Goal: Task Accomplishment & Management: Use online tool/utility

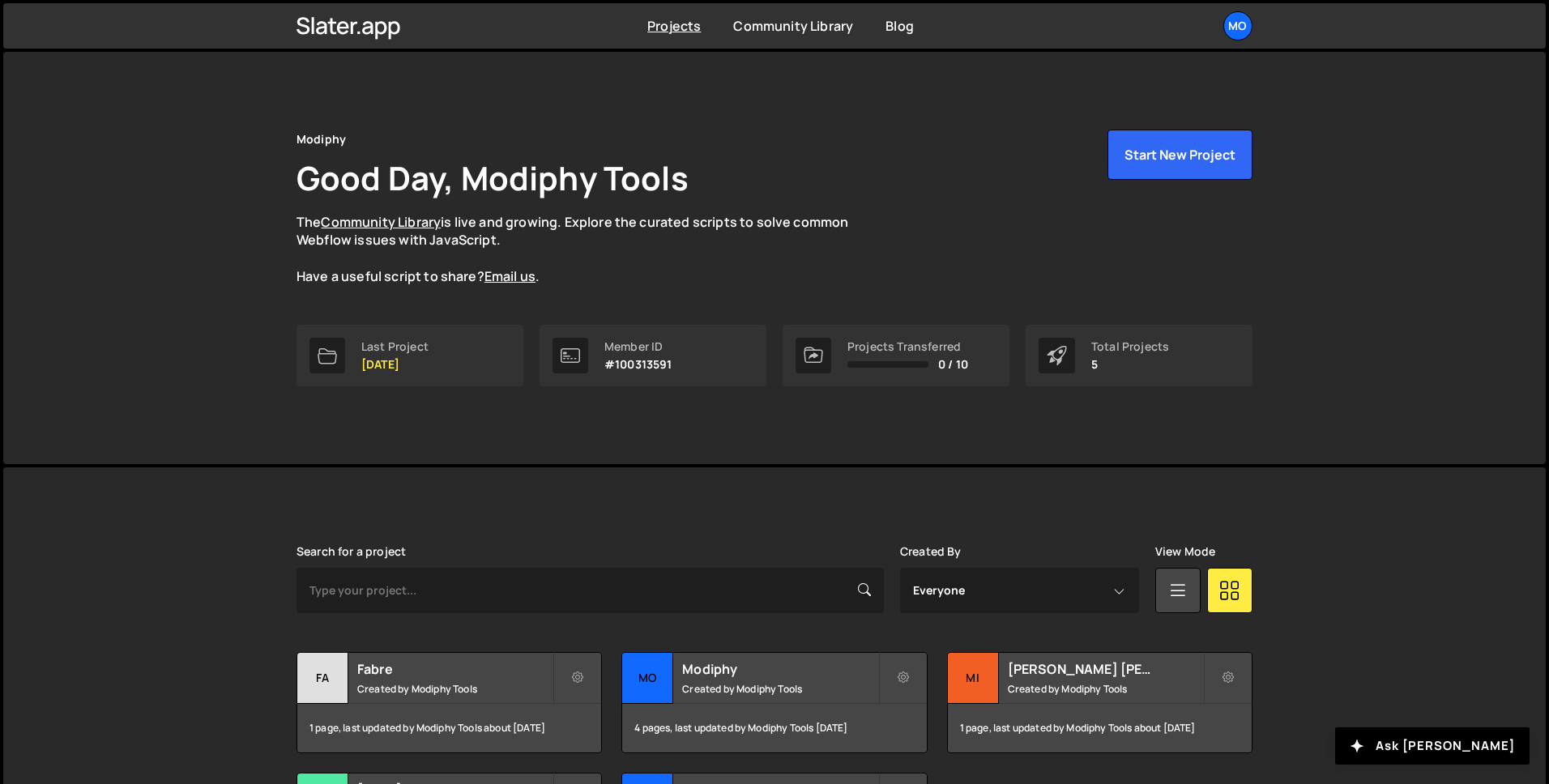
click at [632, 464] on div "Modiphy Good Day, Modiphy Tools The Community Library is live and growing. Expl…" at bounding box center [774, 502] width 1549 height 906
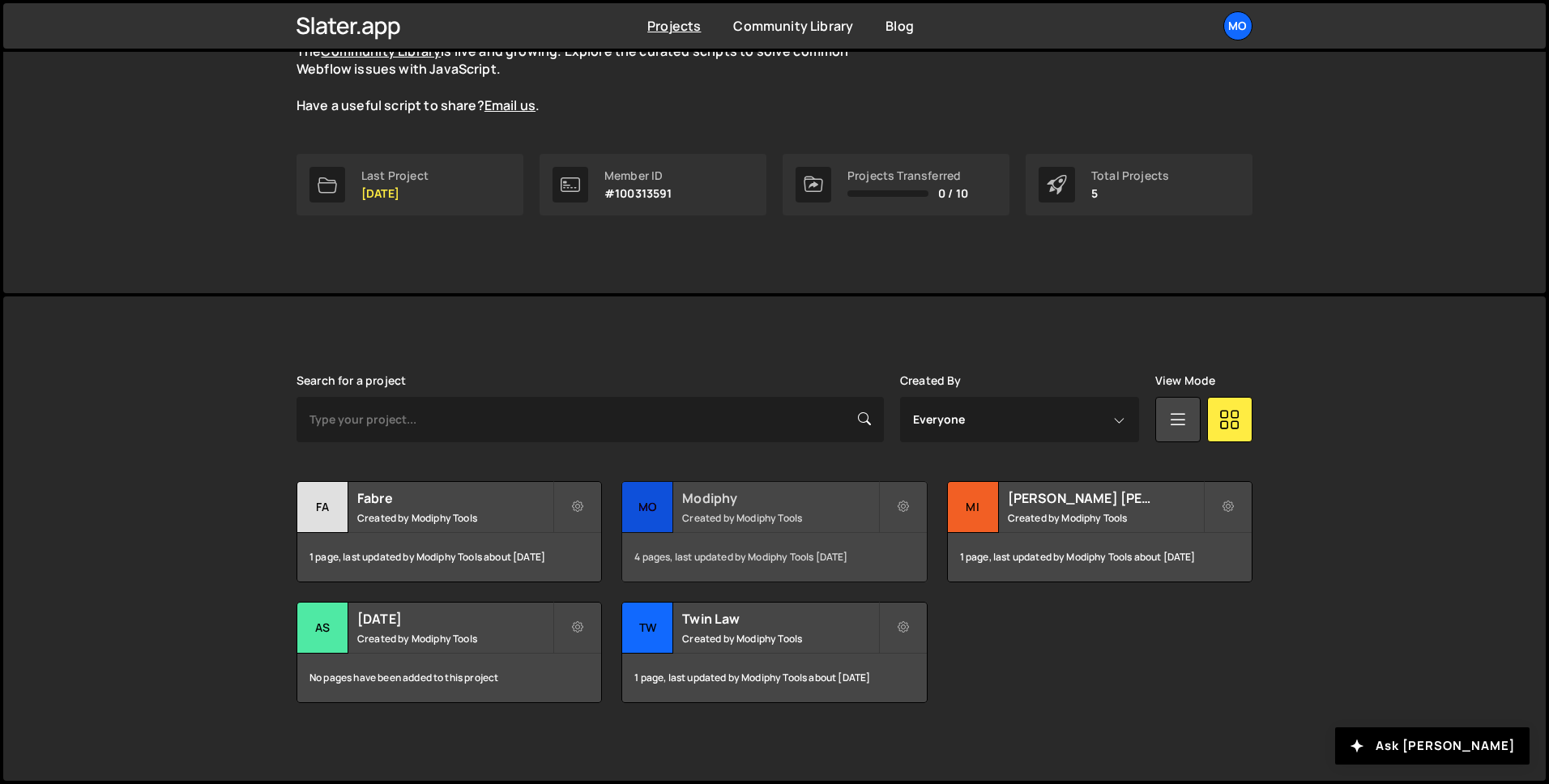
click at [679, 518] on div "Modiphy Created by Modiphy Tools" at bounding box center [774, 507] width 303 height 50
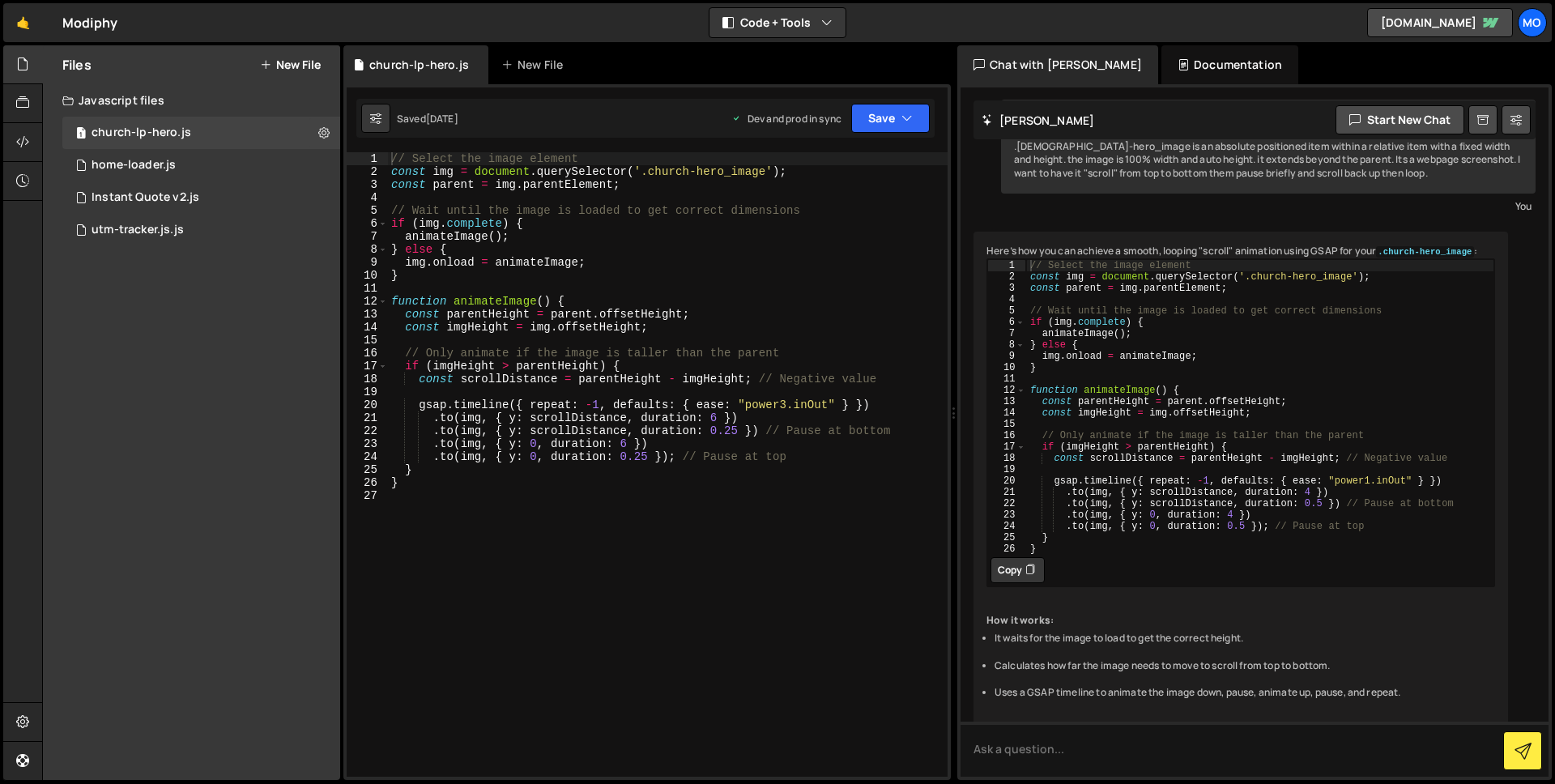
scroll to position [130, 0]
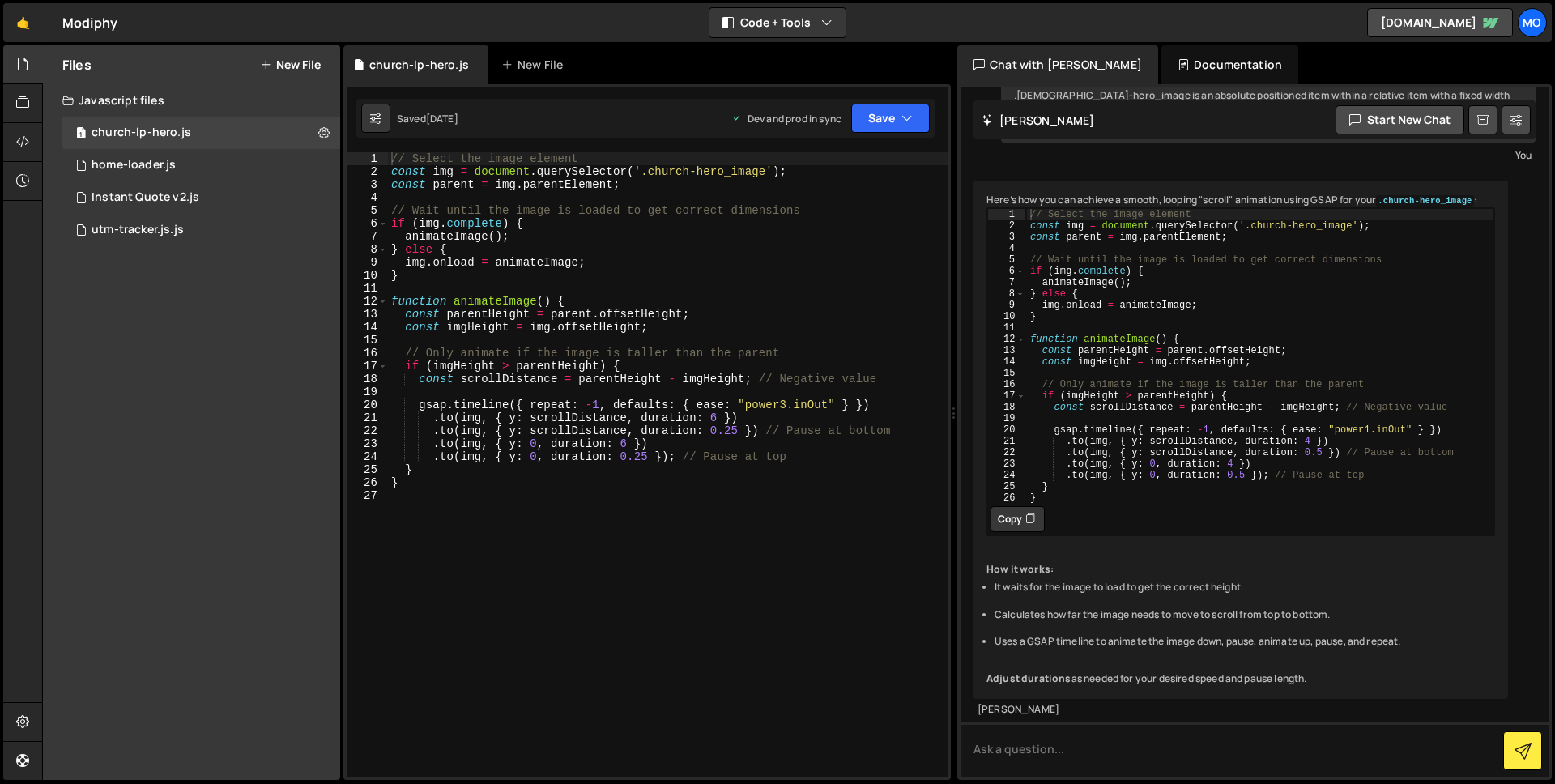
click at [190, 449] on div "Files New File Javascript files 1 church-lp-hero.js 0 1 home-loader.js 0 9 Inst…" at bounding box center [191, 413] width 297 height 735
click at [292, 63] on button "New File" at bounding box center [289, 64] width 60 height 13
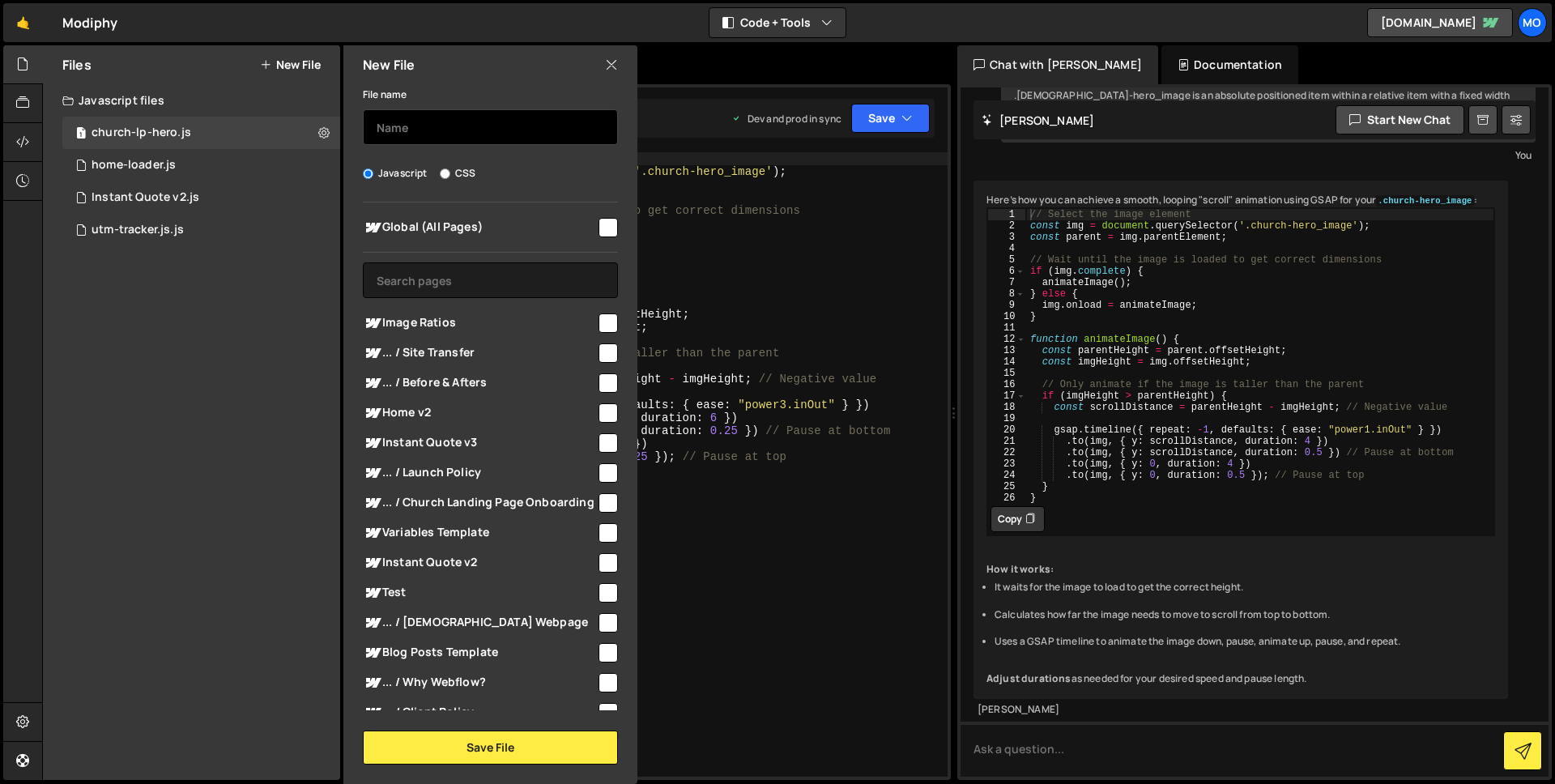
click at [410, 123] on input "text" at bounding box center [490, 127] width 255 height 36
type input "nav"
click at [600, 234] on input "checkbox" at bounding box center [609, 228] width 20 height 20
checkbox input "true"
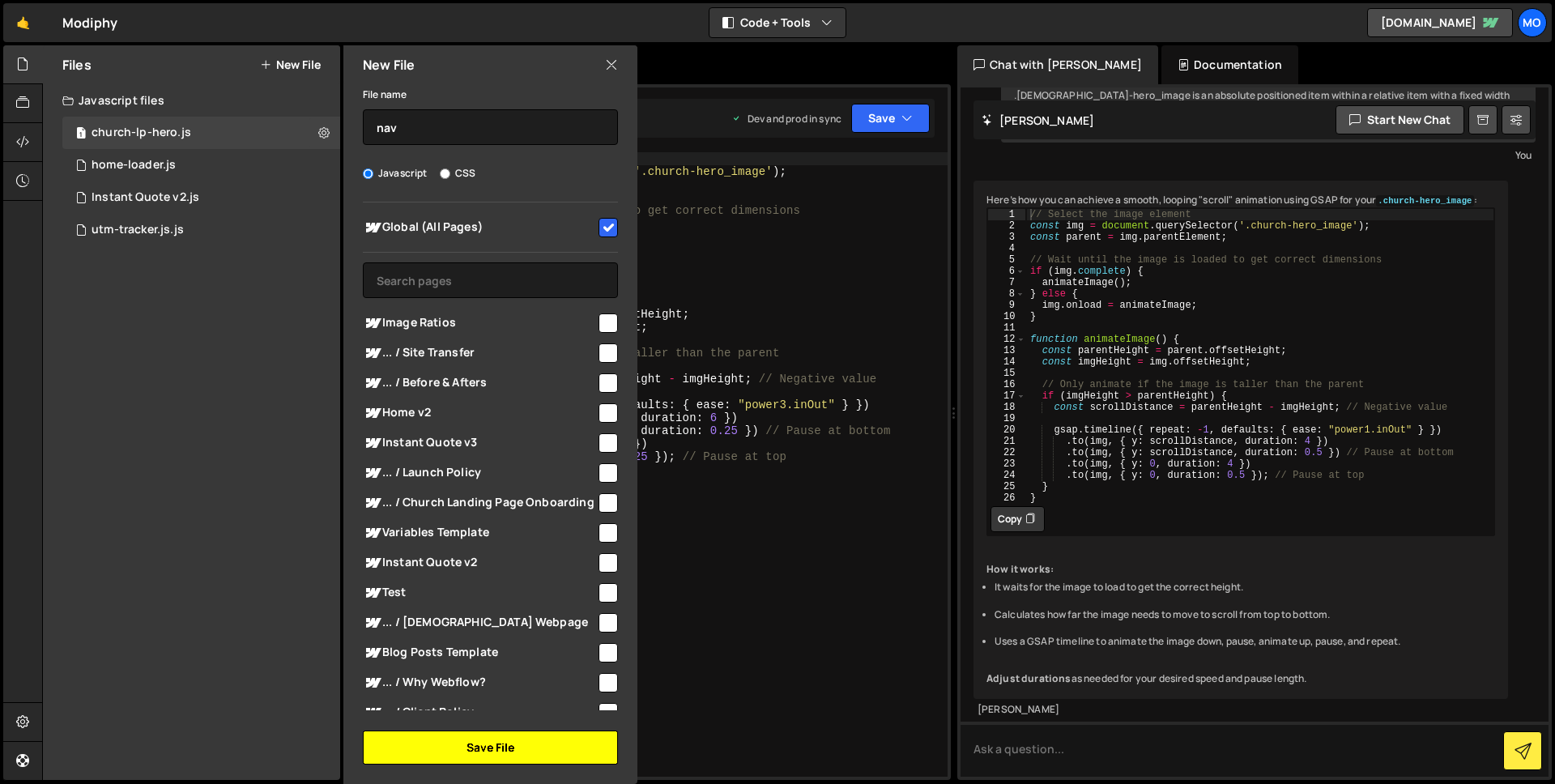
click at [492, 749] on button "Save File" at bounding box center [490, 747] width 255 height 34
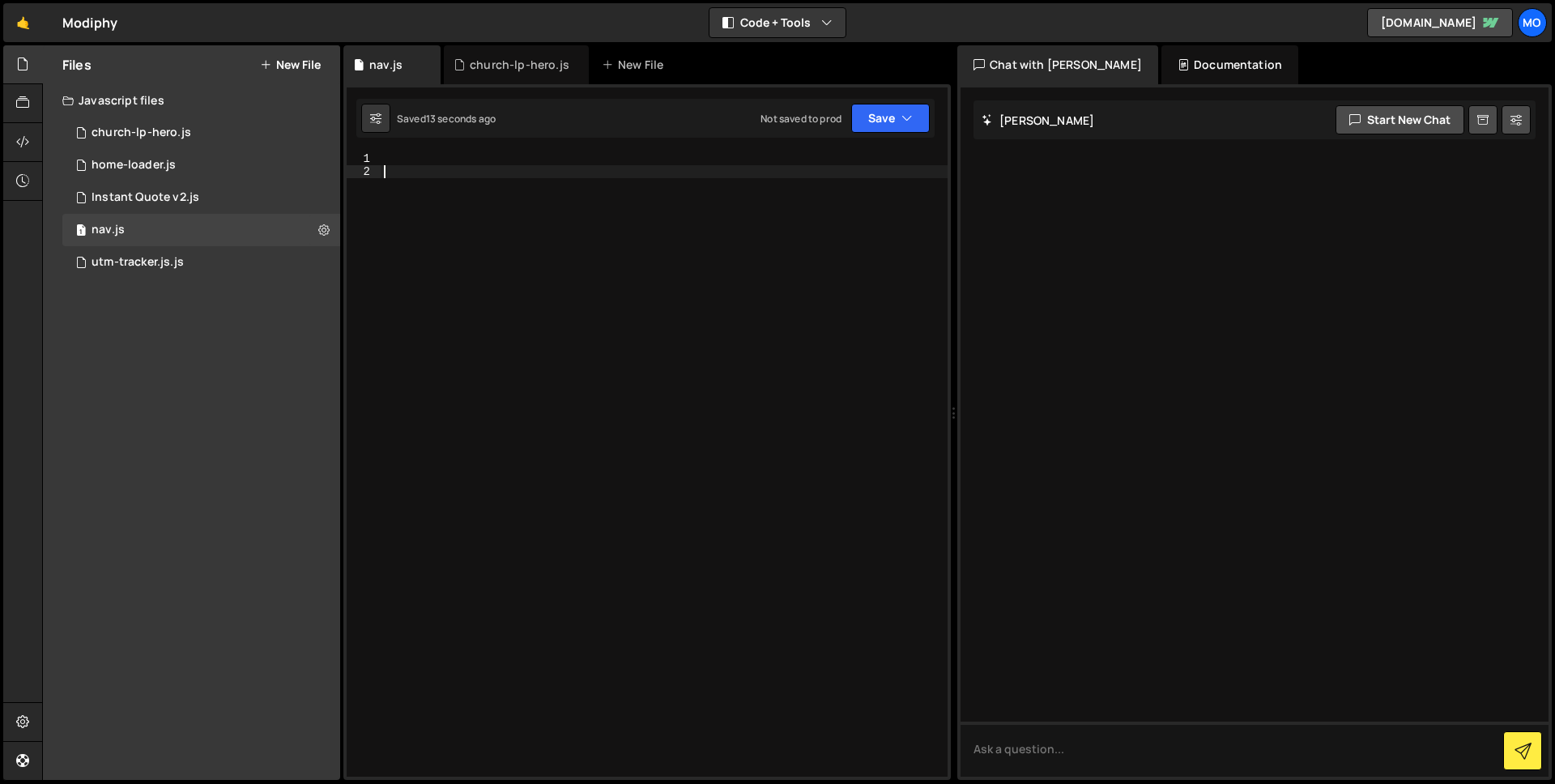
click at [478, 179] on div at bounding box center [664, 477] width 567 height 650
paste textarea "})();"
type textarea "})();"
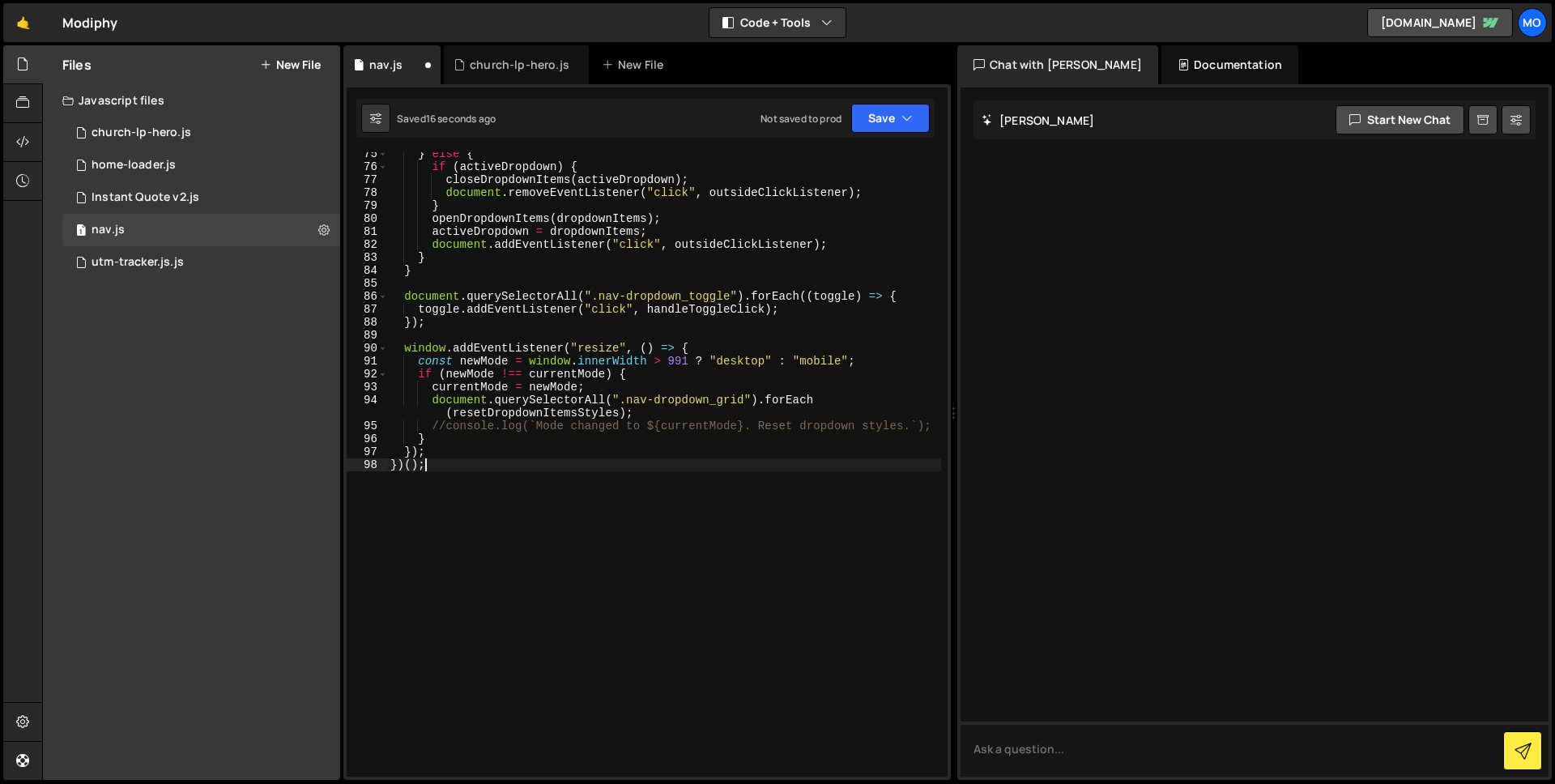
scroll to position [978, 0]
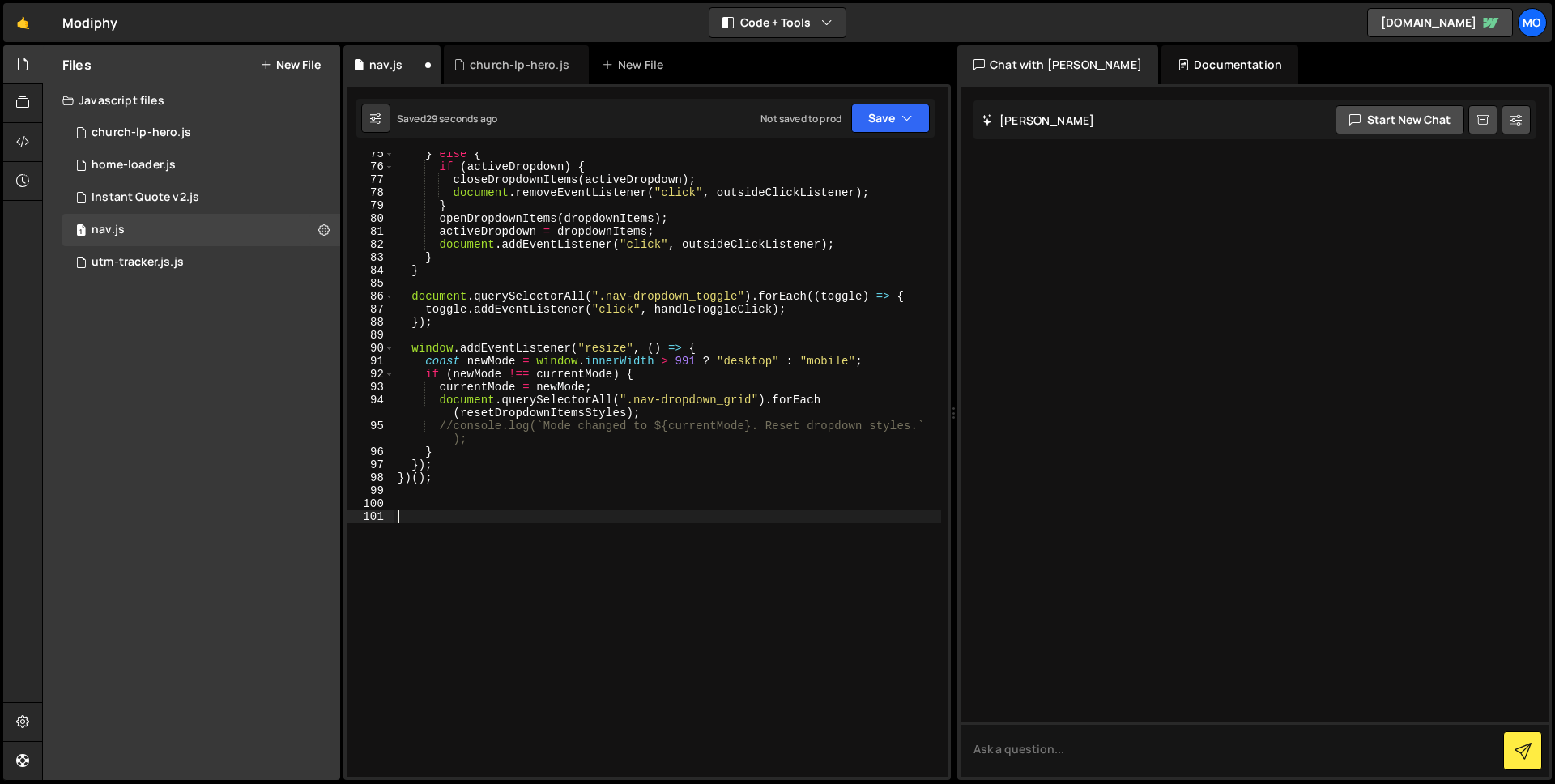
paste textarea "});"
type textarea "});"
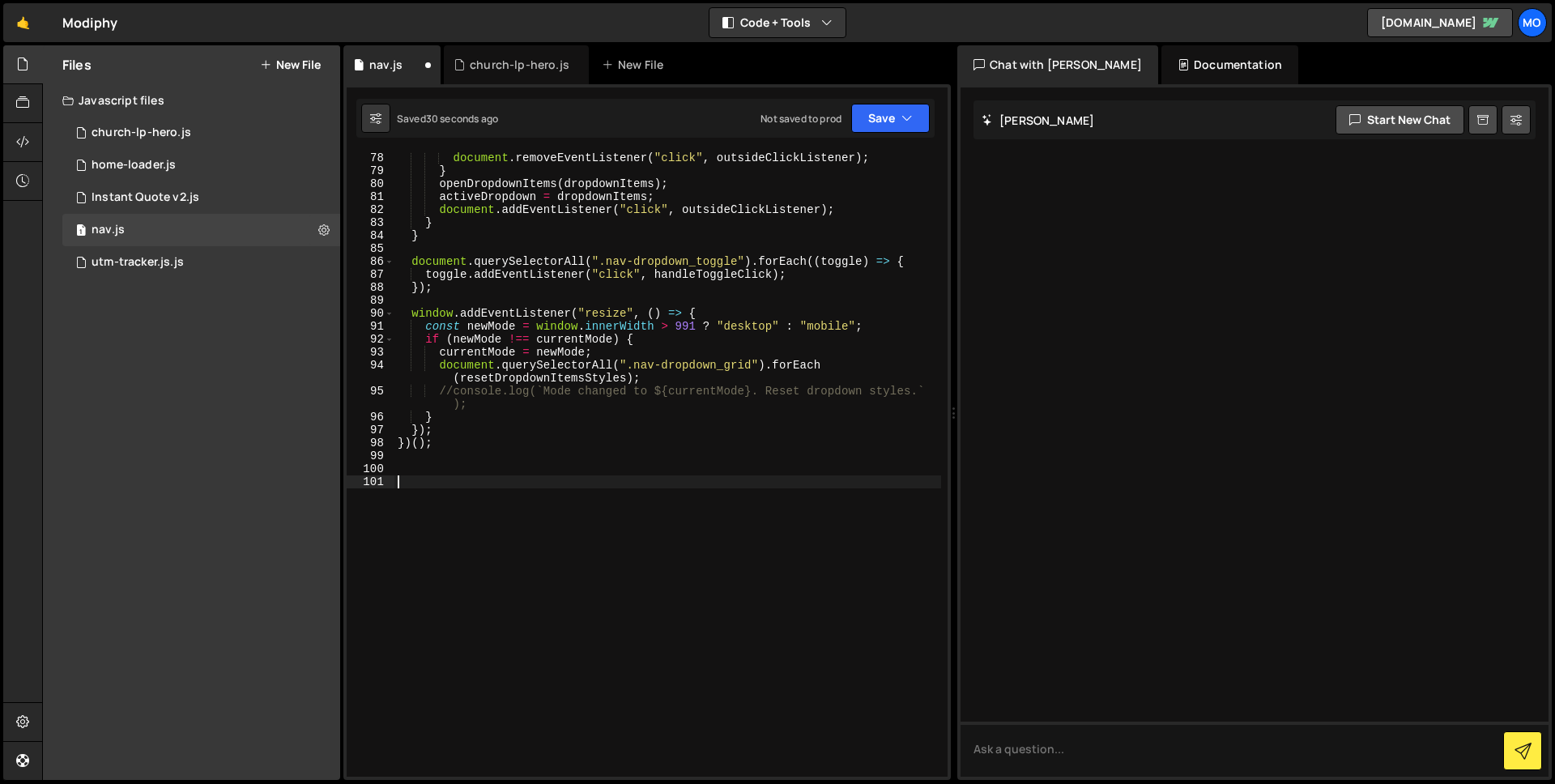
scroll to position [1008, 0]
type textarea "//"
paste textarea "});"
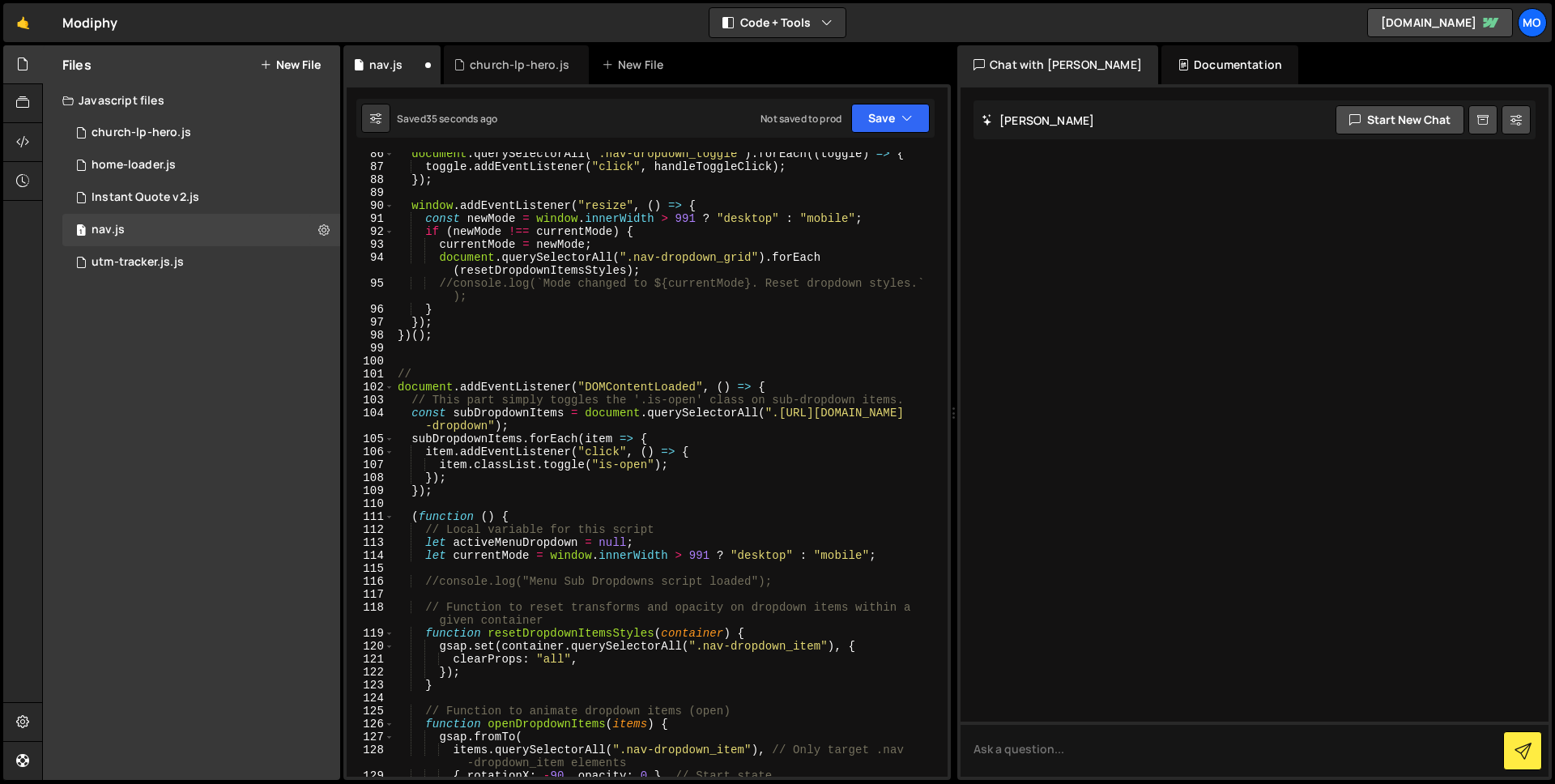
scroll to position [1119, 0]
click at [419, 375] on div "document . querySelectorAll ( ".nav-dropdown_toggle" ) . forEach (( toggle ) =>…" at bounding box center [667, 472] width 546 height 650
type textarea "(function () {"
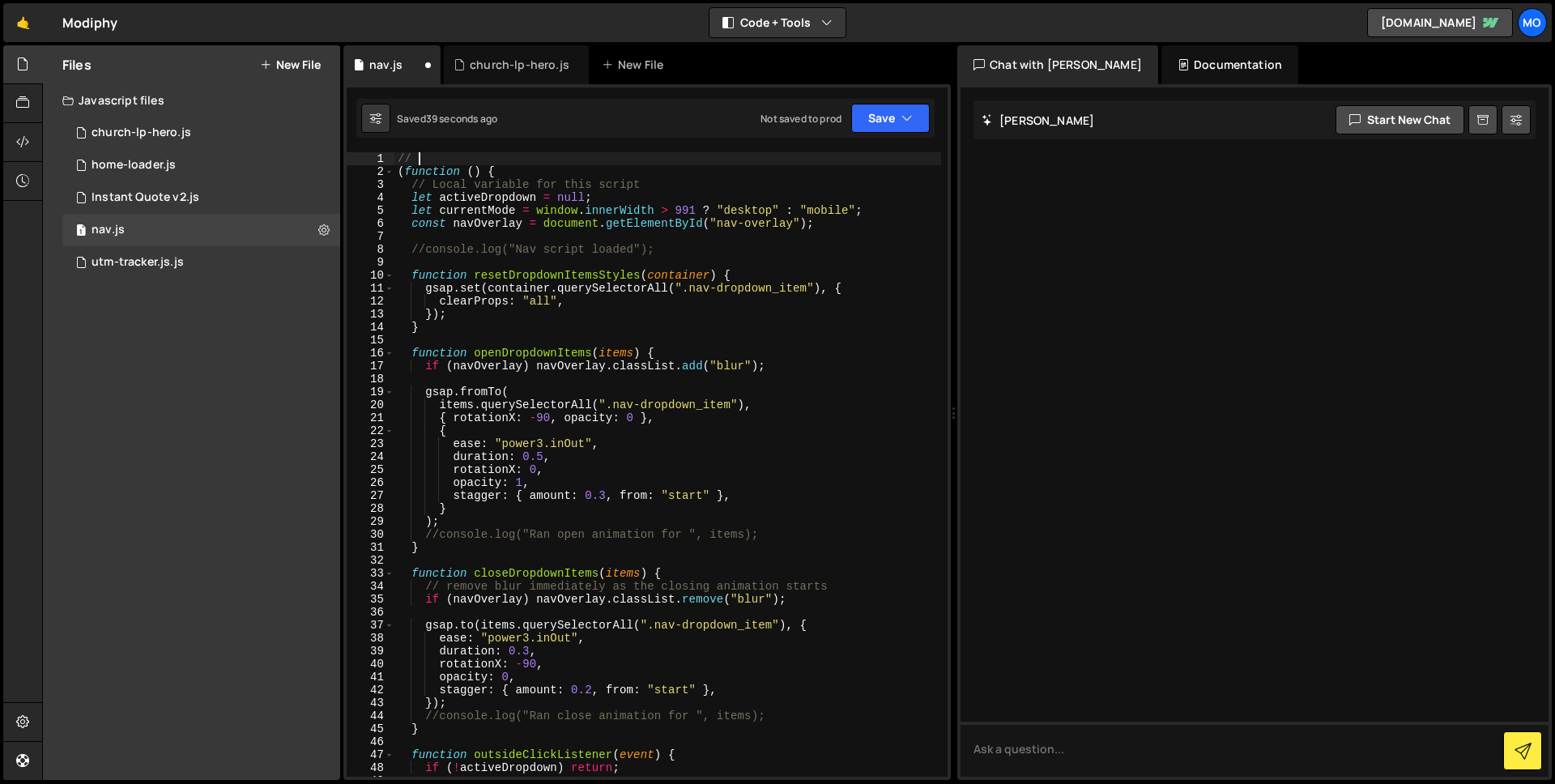
scroll to position [0, 2]
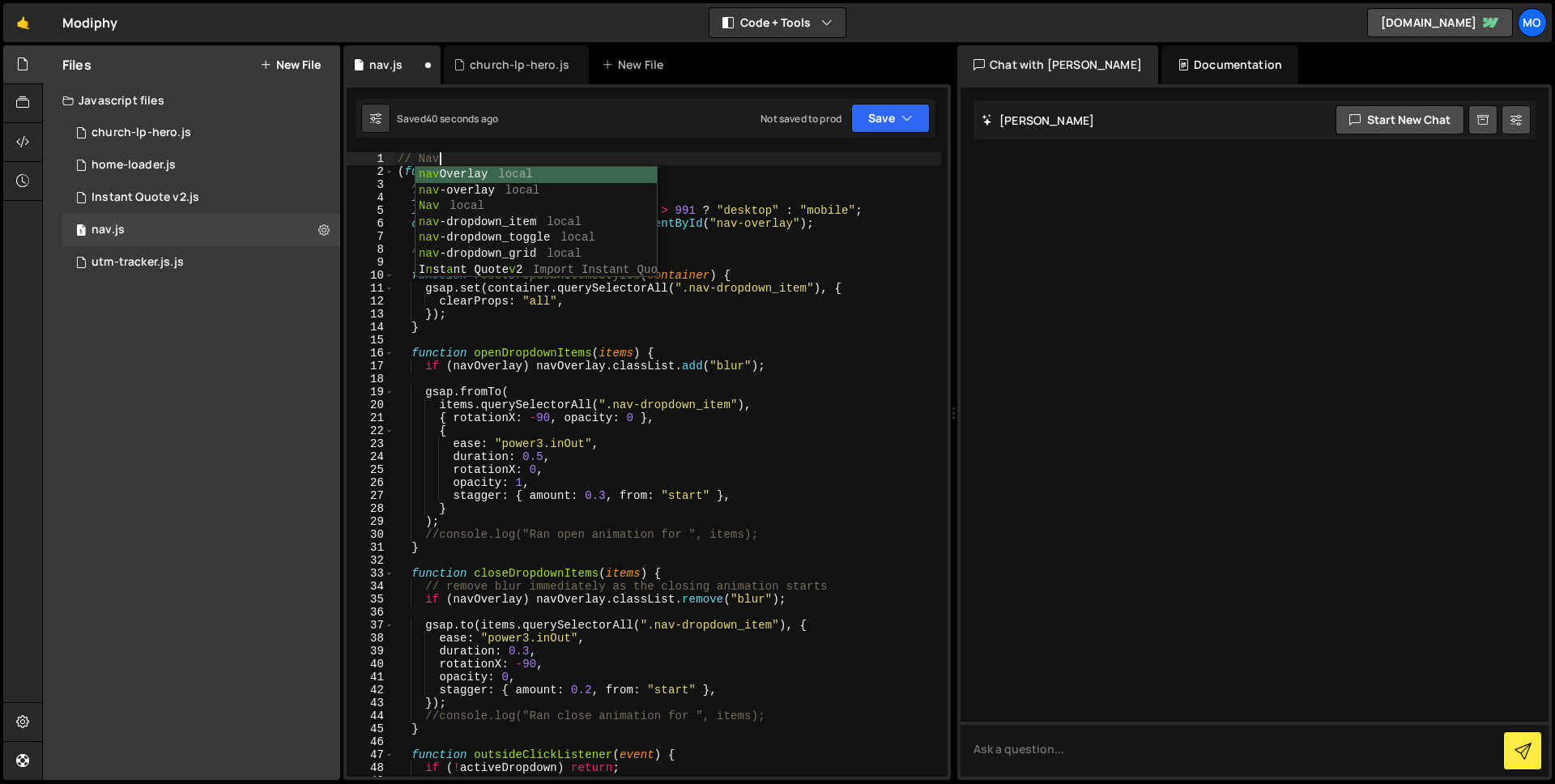
click at [571, 642] on div "// Nav ( function ( ) { // Local variable for this script let activeDropdown = …" at bounding box center [667, 477] width 546 height 650
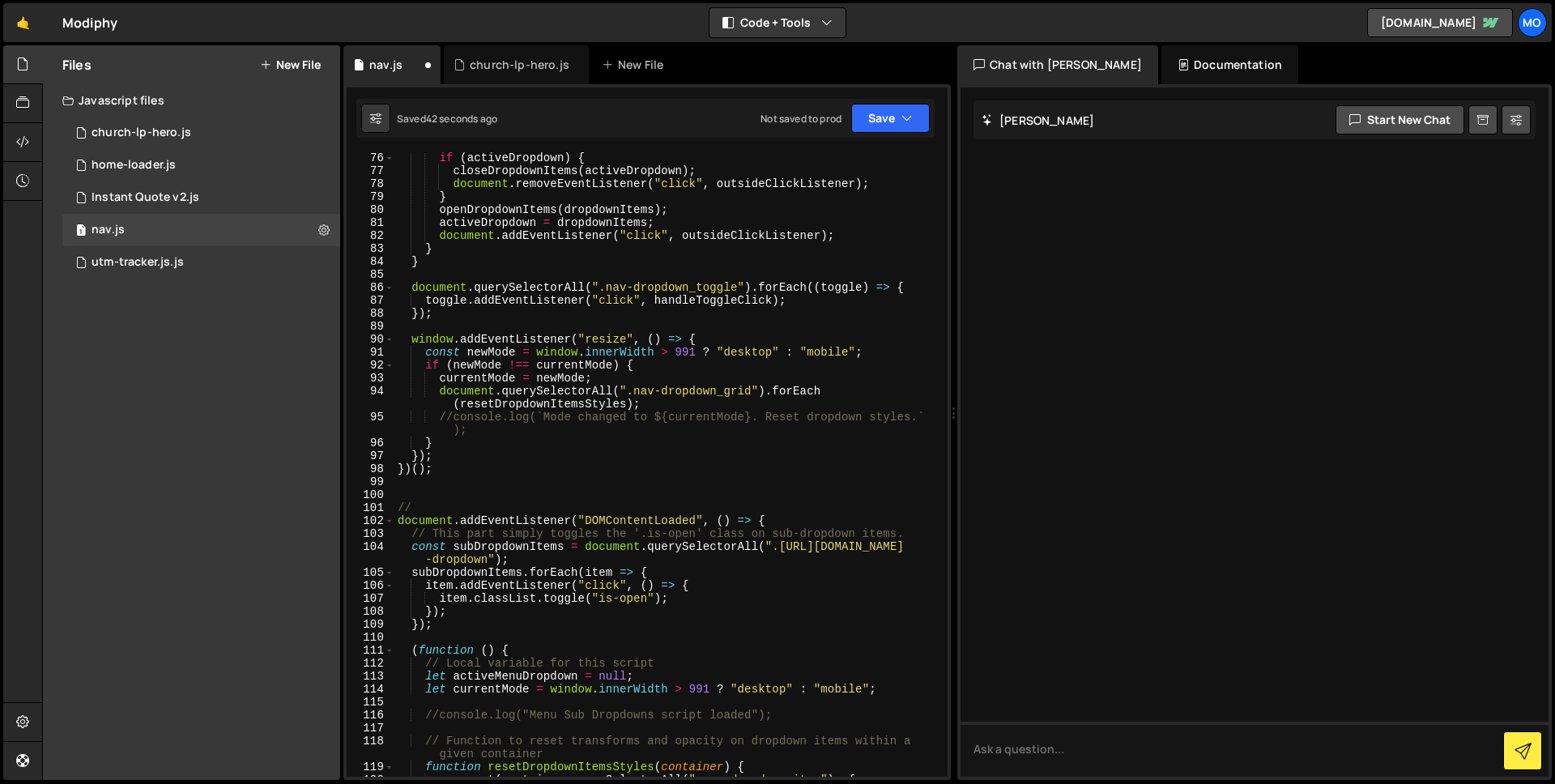
scroll to position [987, 0]
click at [450, 502] on div "if ( activeDropdown ) { closeDropdownItems ( activeDropdown ) ; document . remo…" at bounding box center [667, 474] width 546 height 650
click at [547, 456] on div "if ( activeDropdown ) { closeDropdownItems ( activeDropdown ) ; document . remo…" at bounding box center [667, 474] width 546 height 650
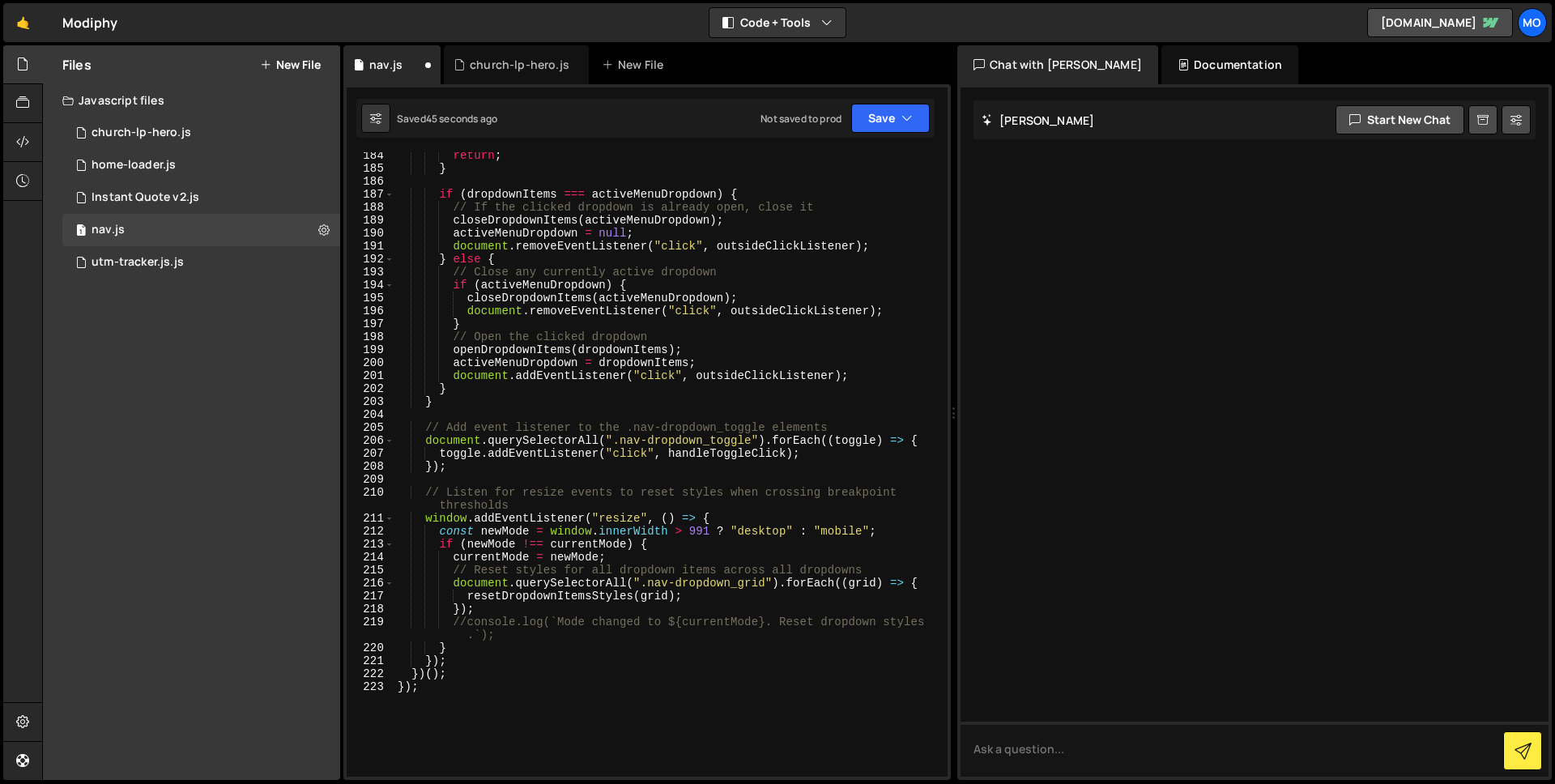
scroll to position [2713, 0]
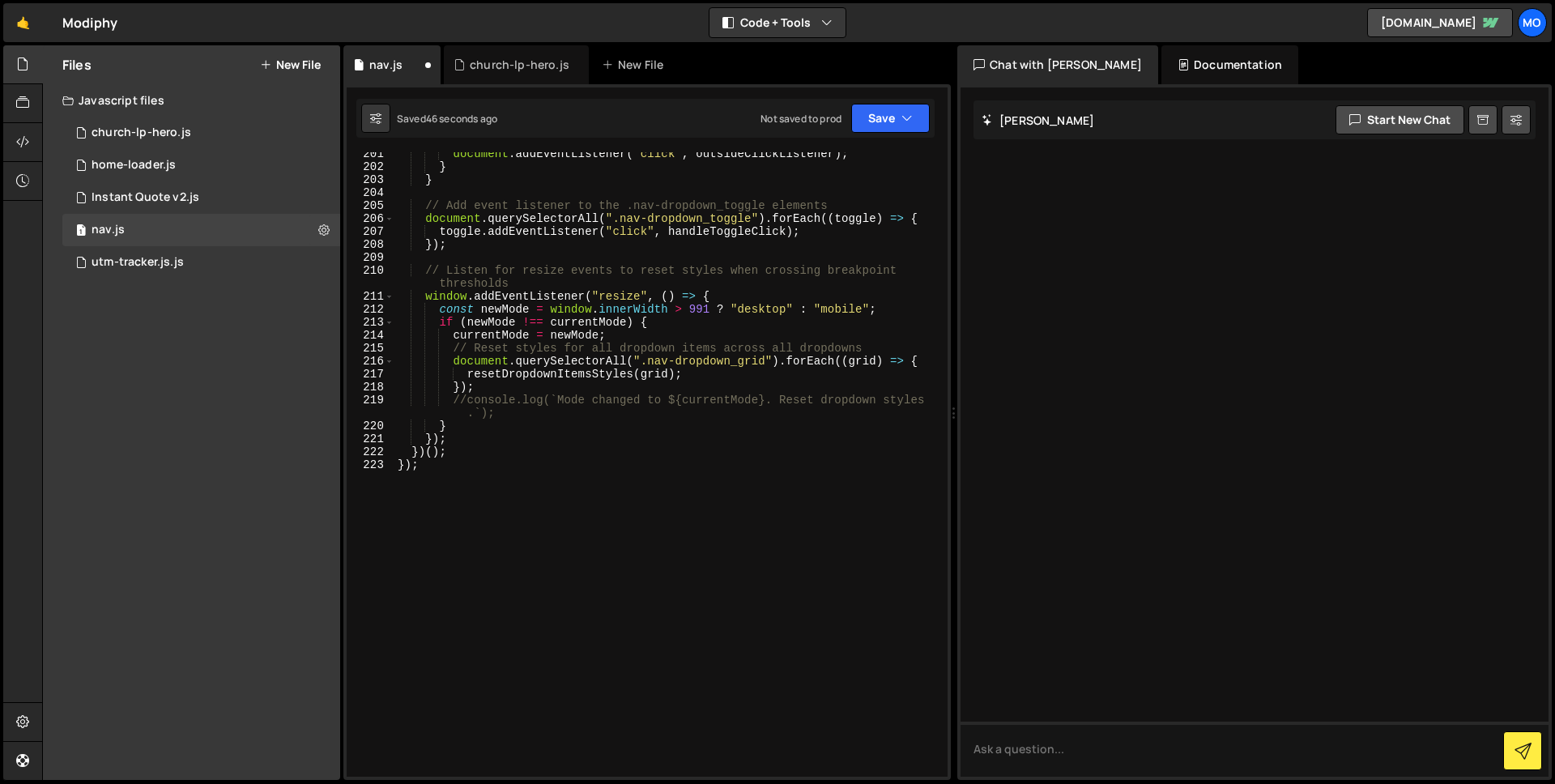
click at [533, 470] on div "document . addEventListener ( "click" , outsideClickListener ) ; } } // Add eve…" at bounding box center [667, 472] width 546 height 650
type textarea "});"
click at [893, 118] on button "Save" at bounding box center [891, 118] width 79 height 30
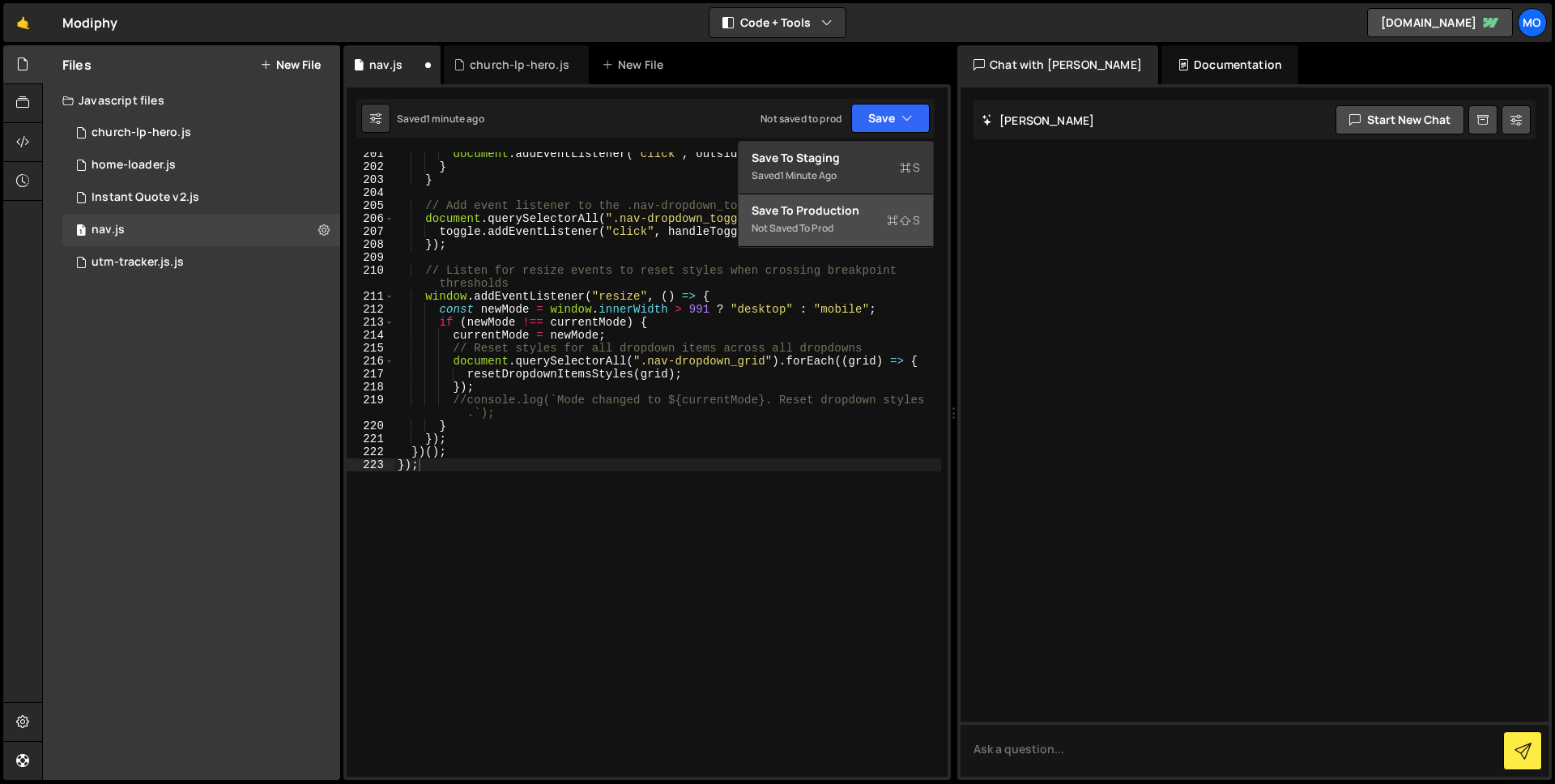
click at [863, 231] on div "Not saved to prod" at bounding box center [836, 228] width 169 height 20
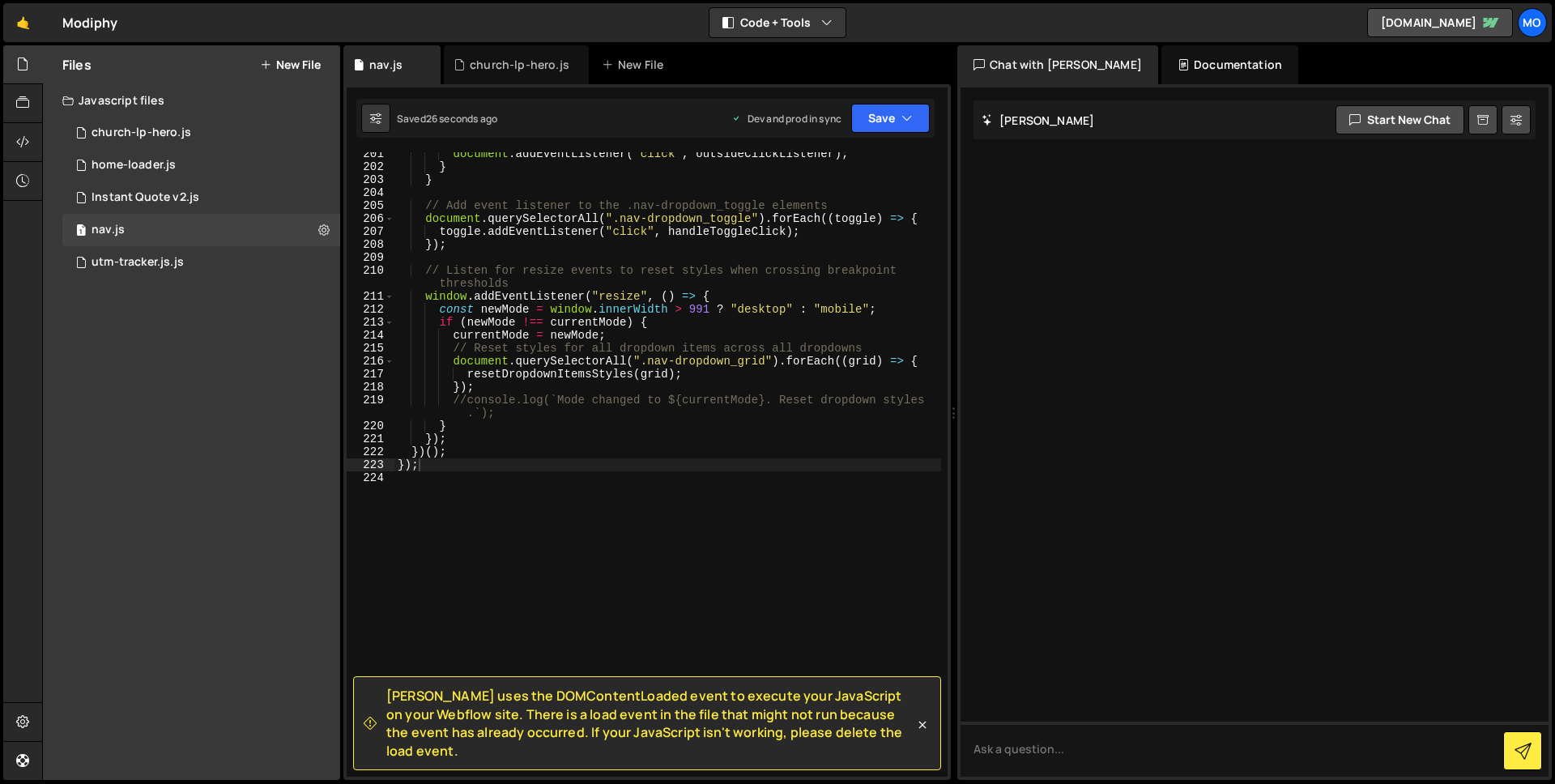
click at [592, 520] on div "document . addEventListener ( "click" , outsideClickListener ) ; } } // Add eve…" at bounding box center [667, 472] width 546 height 650
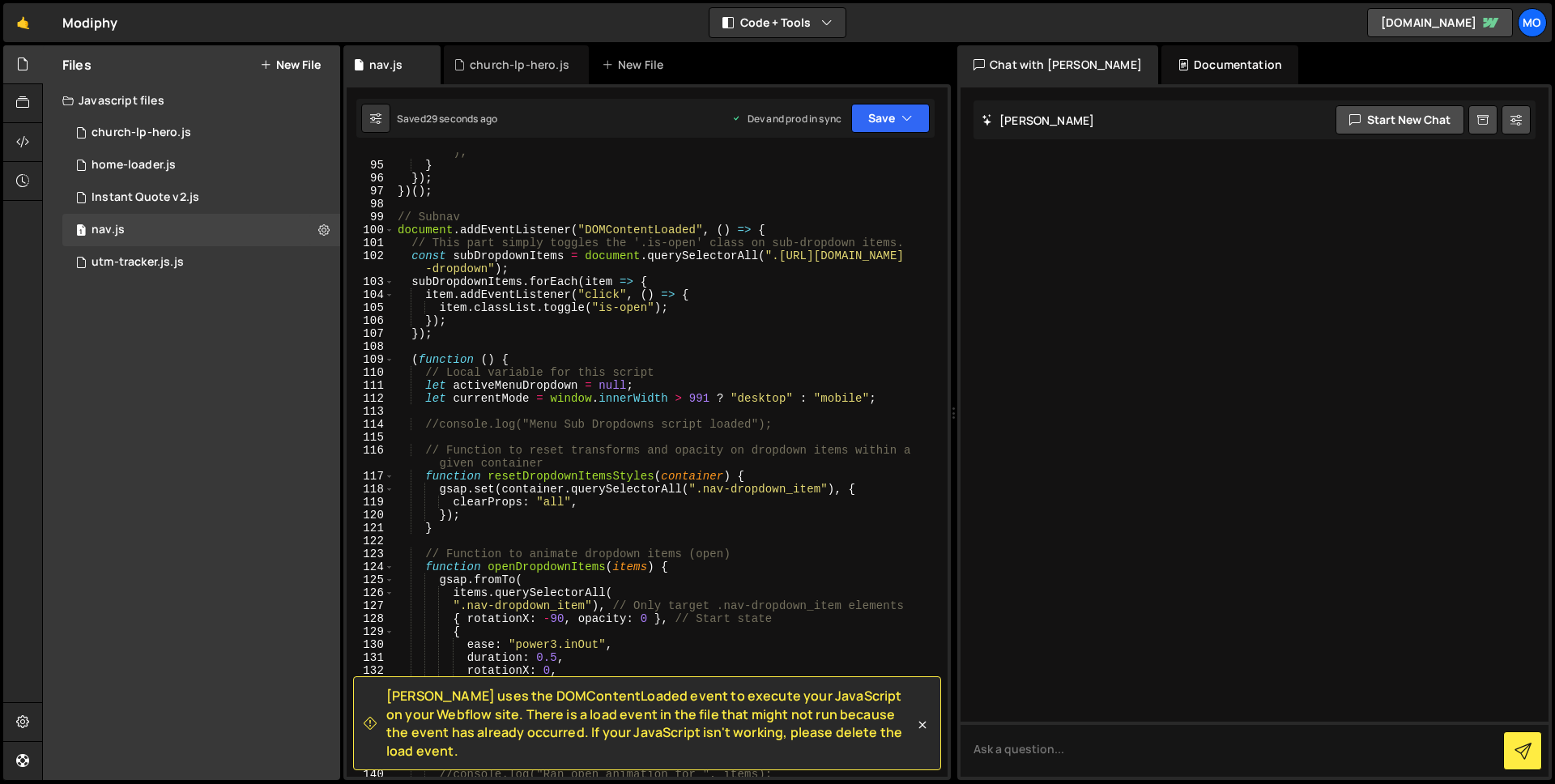
scroll to position [1234, 0]
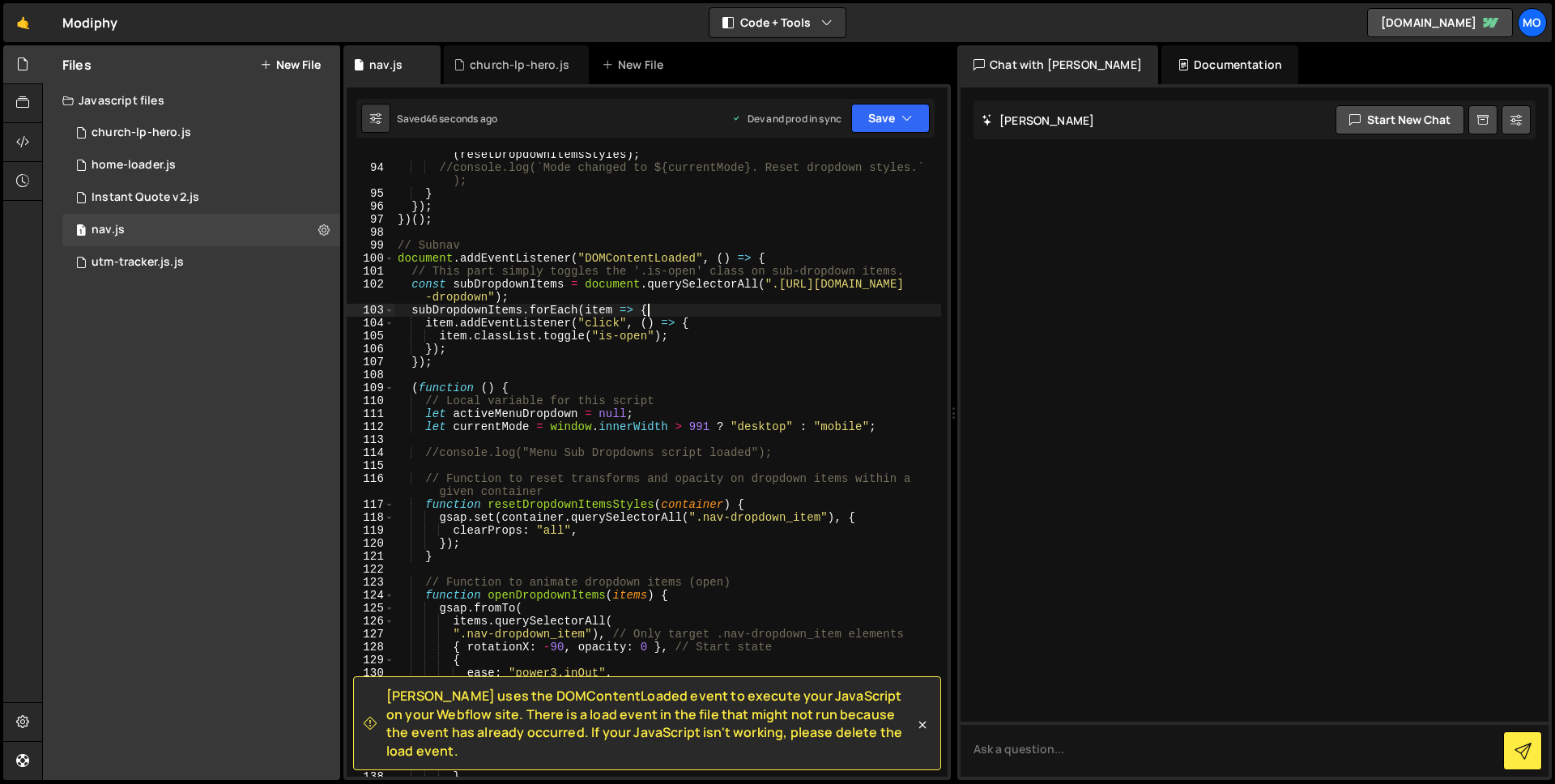
click at [670, 317] on div "document . querySelectorAll ( ".nav-dropdown_grid" ) . forEach ( resetDropdownI…" at bounding box center [667, 467] width 546 height 664
click at [783, 252] on div "document . querySelectorAll ( ".nav-dropdown_grid" ) . forEach ( resetDropdownI…" at bounding box center [667, 467] width 546 height 664
click at [778, 260] on div "document . querySelectorAll ( ".nav-dropdown_grid" ) . forEach ( resetDropdownI…" at bounding box center [667, 467] width 546 height 664
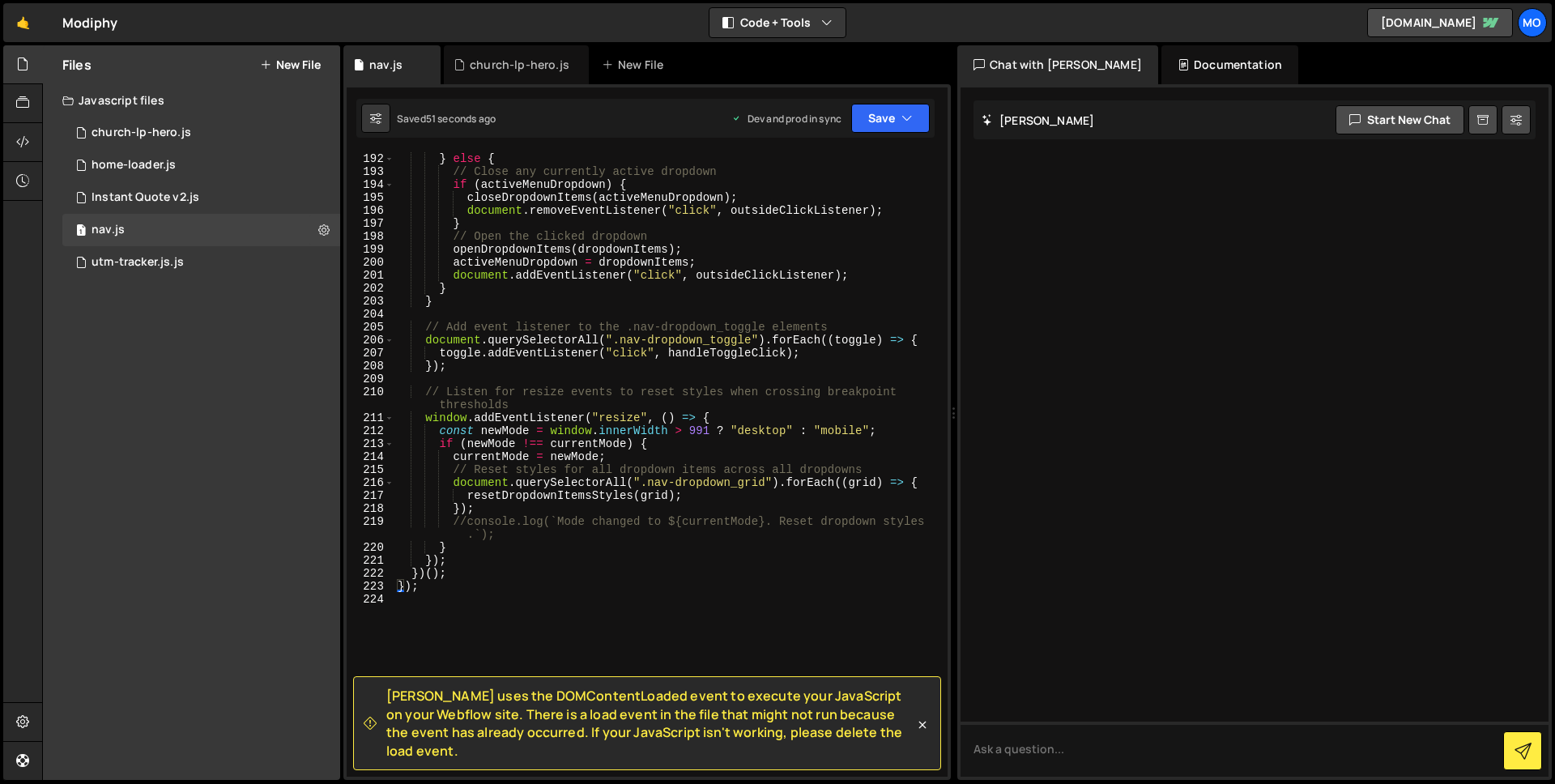
scroll to position [2597, 0]
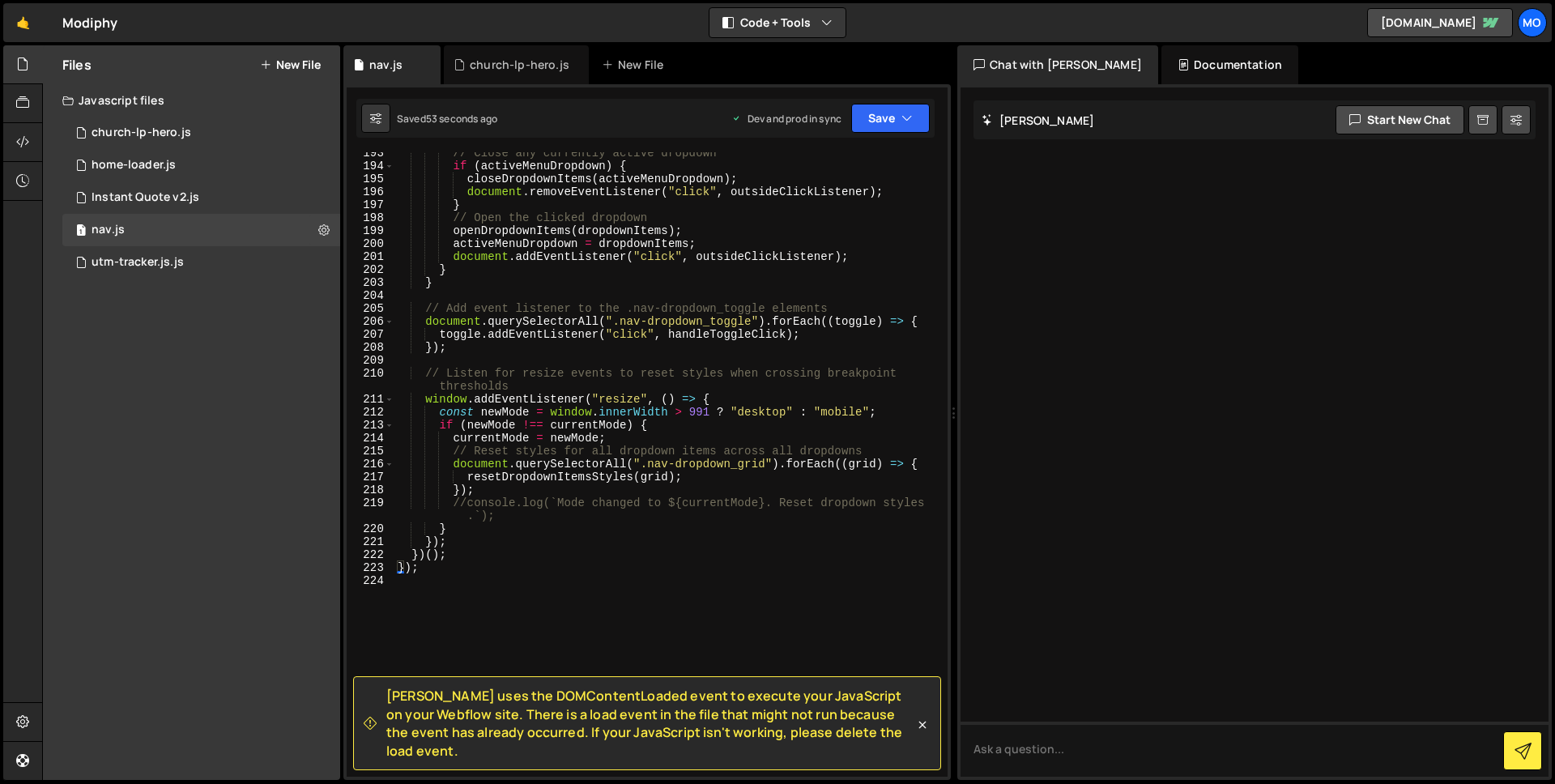
click at [404, 567] on div "// Close any currently active dropdown if ( activeMenuDropdown ) { closeDropdow…" at bounding box center [667, 471] width 546 height 650
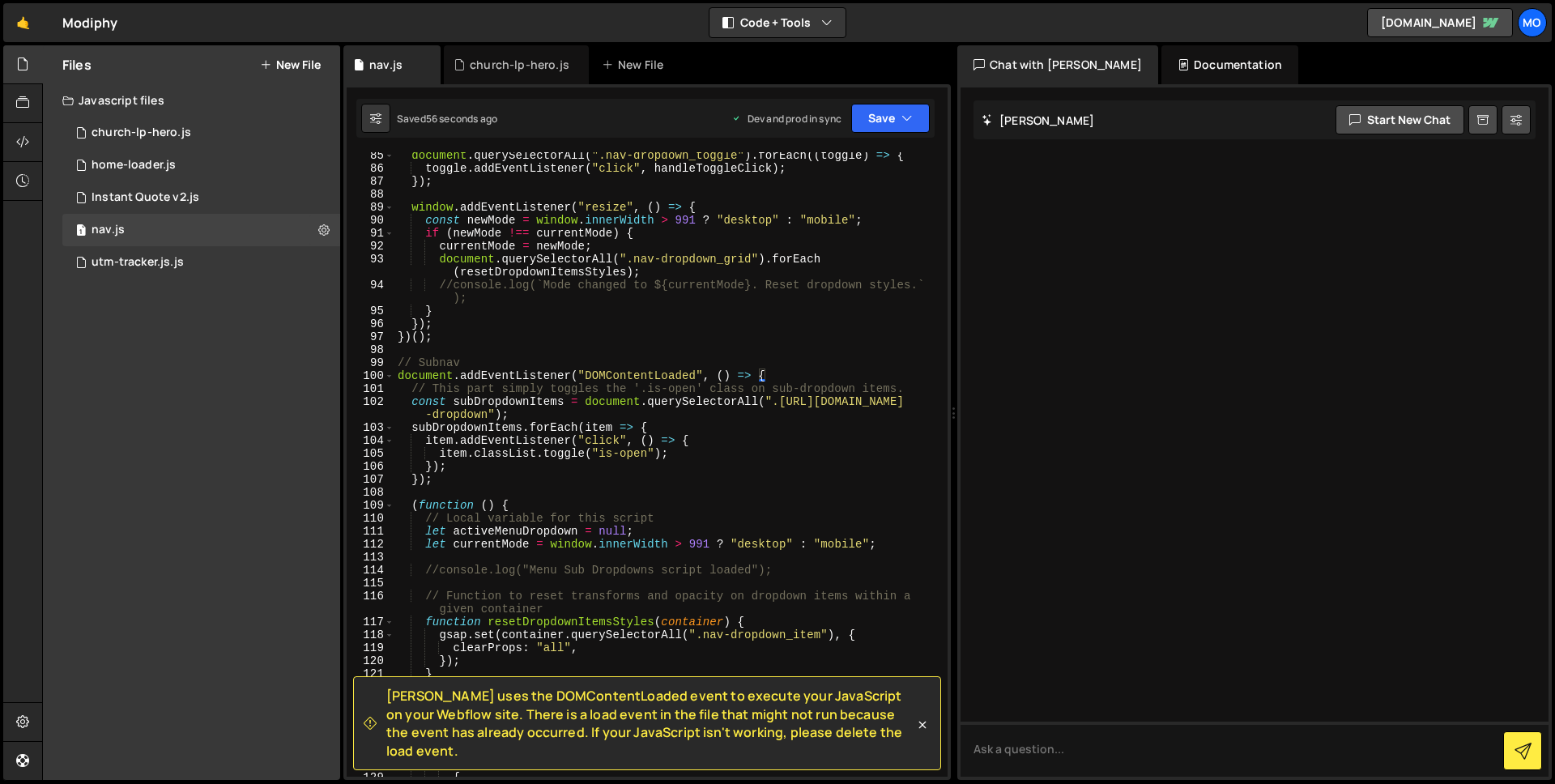
scroll to position [1115, 0]
click at [434, 368] on div "document . querySelectorAll ( ".nav-dropdown_toggle" ) . forEach (( toggle ) =>…" at bounding box center [667, 476] width 546 height 650
type textarea "});"
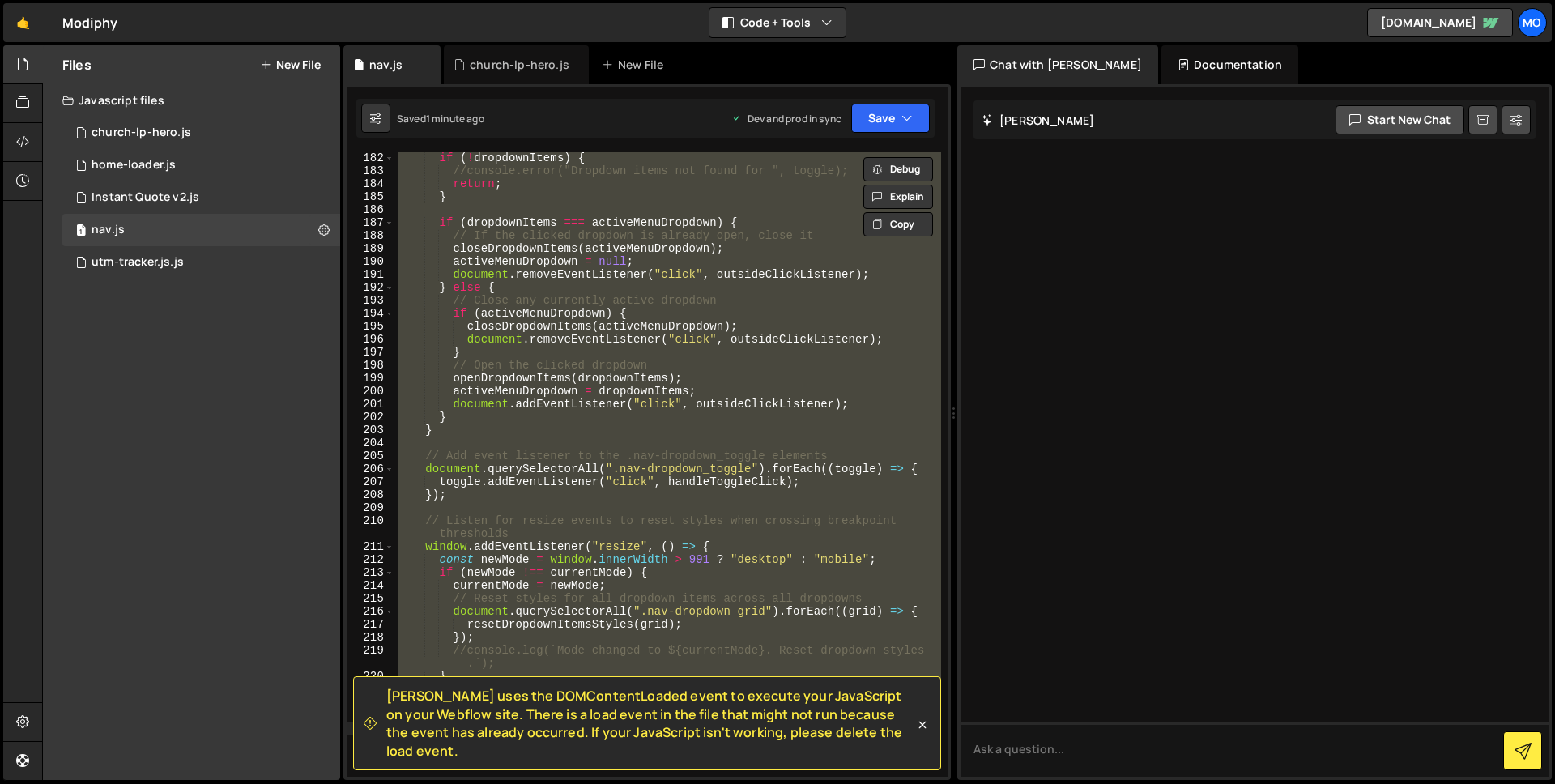
scroll to position [2713, 0]
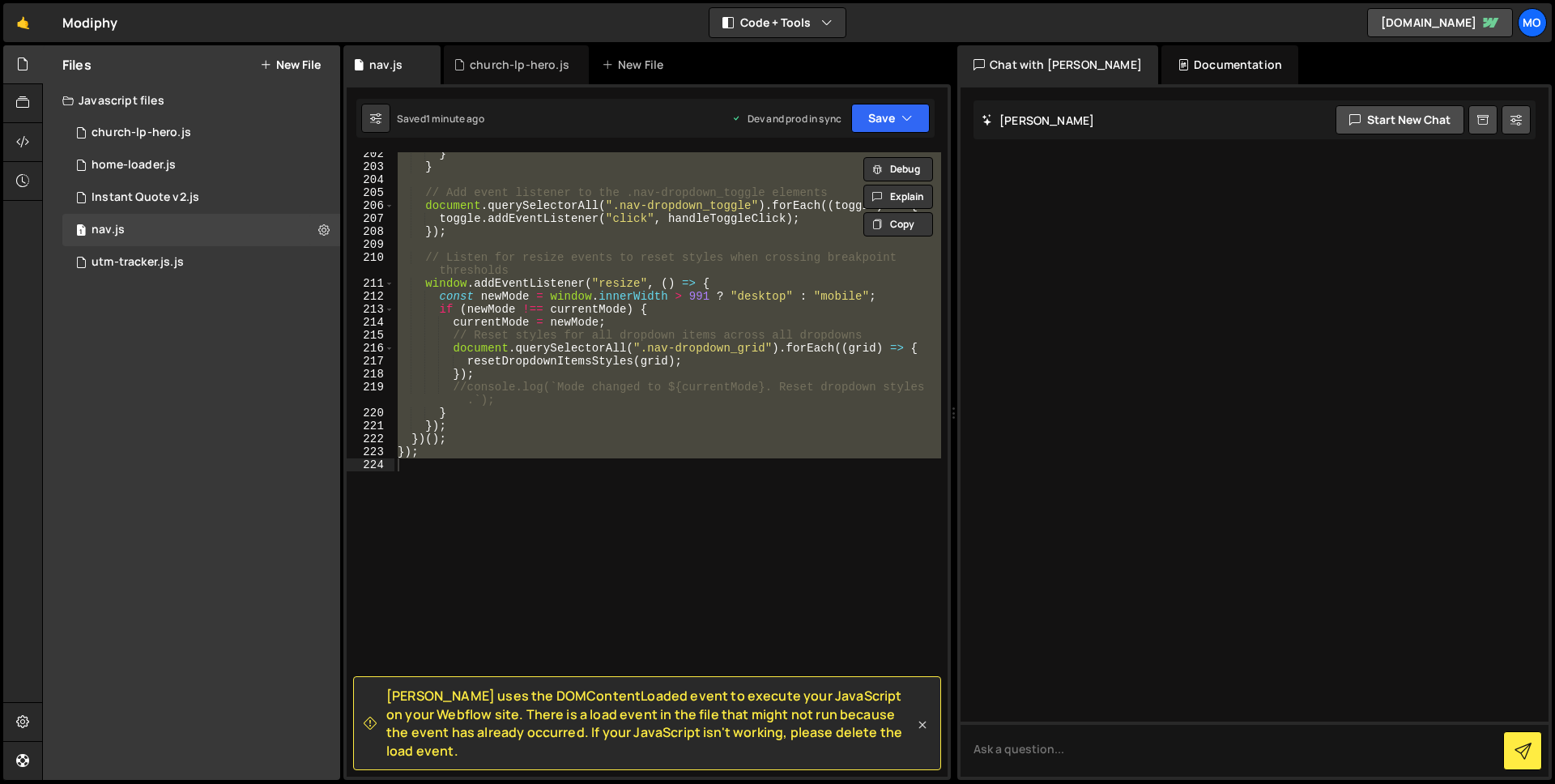
click at [922, 728] on icon at bounding box center [923, 724] width 7 height 7
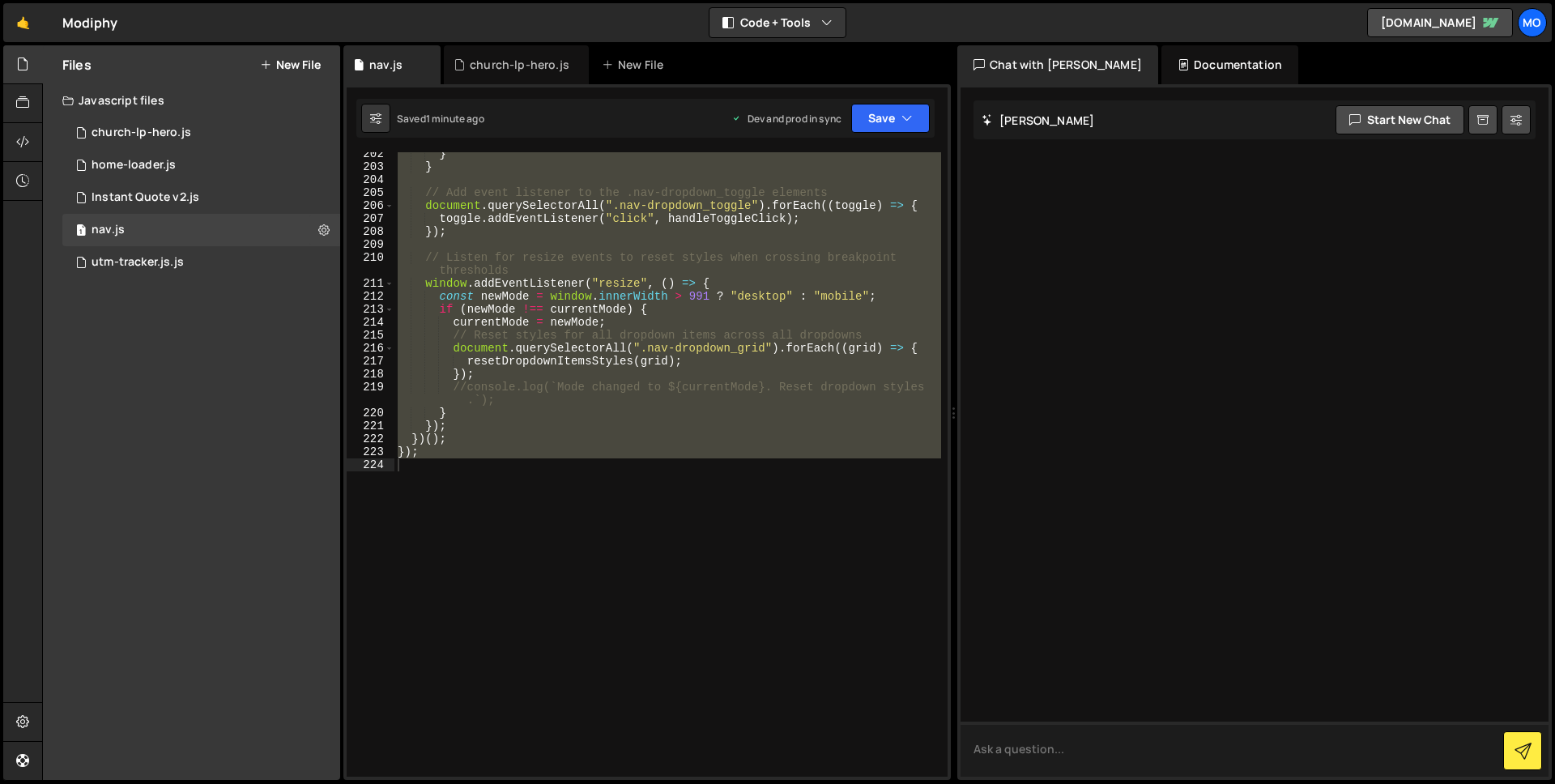
click at [989, 739] on textarea at bounding box center [1254, 749] width 588 height 55
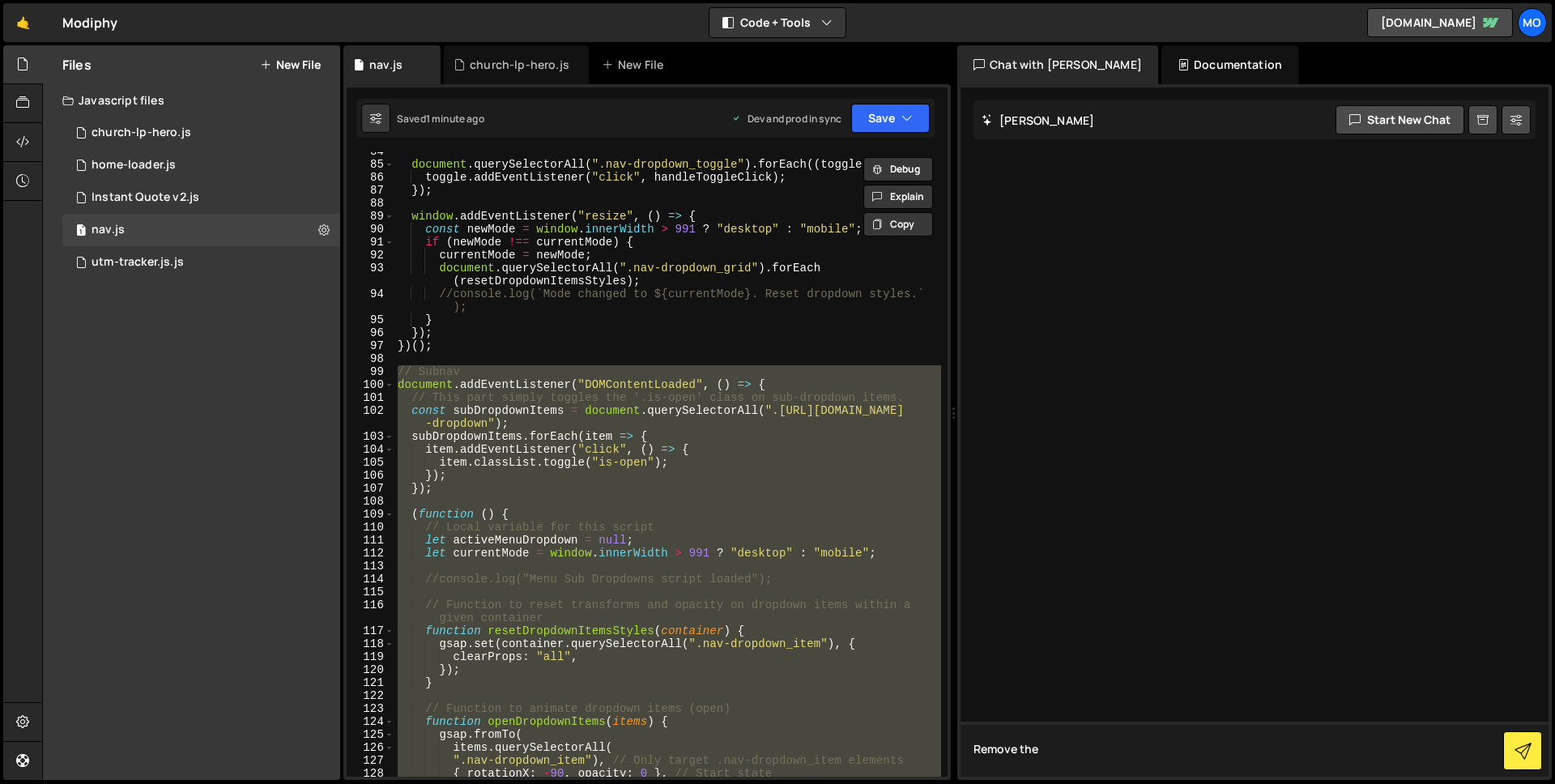
scroll to position [985, 0]
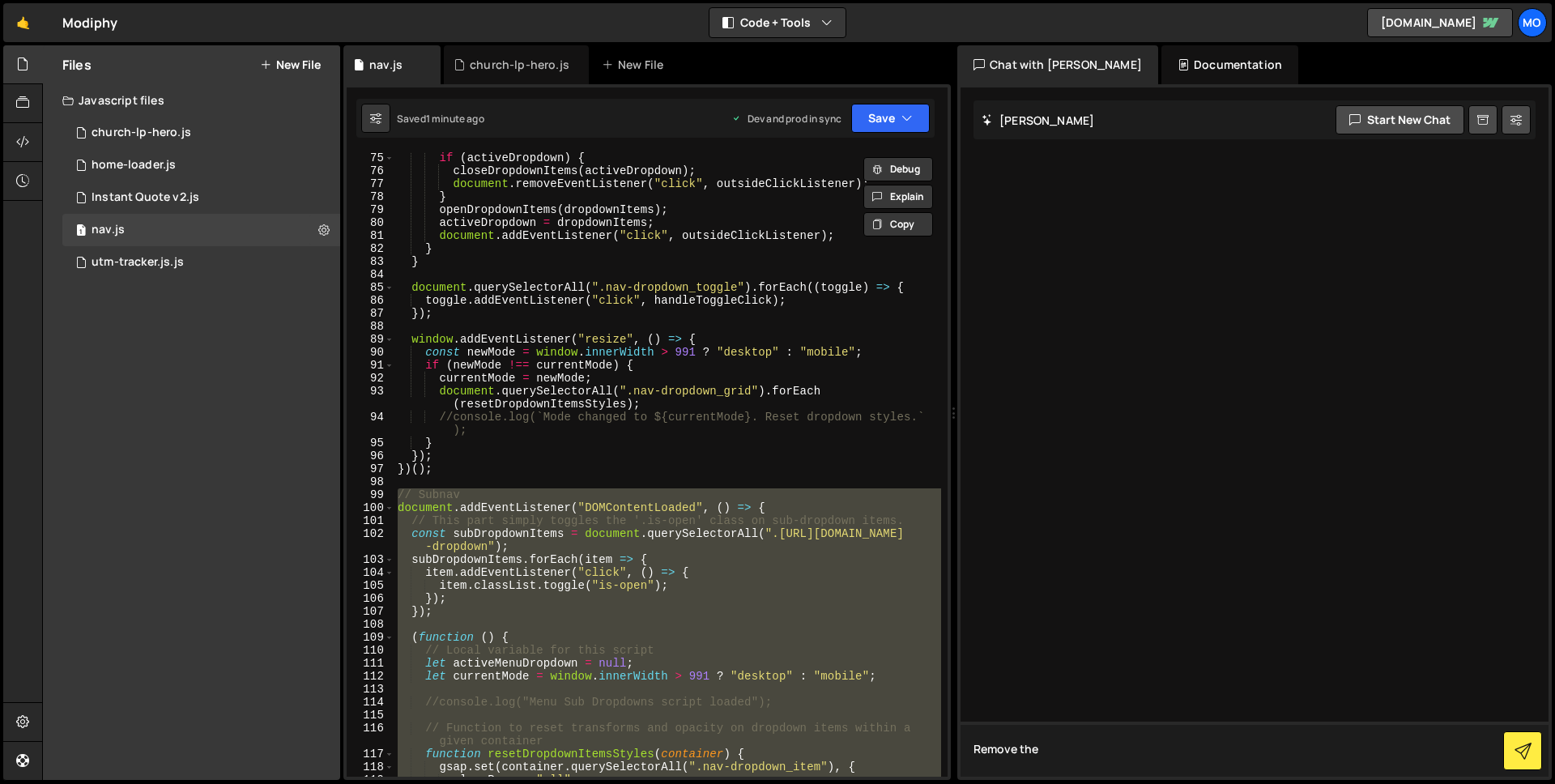
type textarea "Remove the"
click at [682, 483] on div "if ( activeDropdown ) { closeDropdownItems ( activeDropdown ) ; document . remo…" at bounding box center [667, 476] width 546 height 650
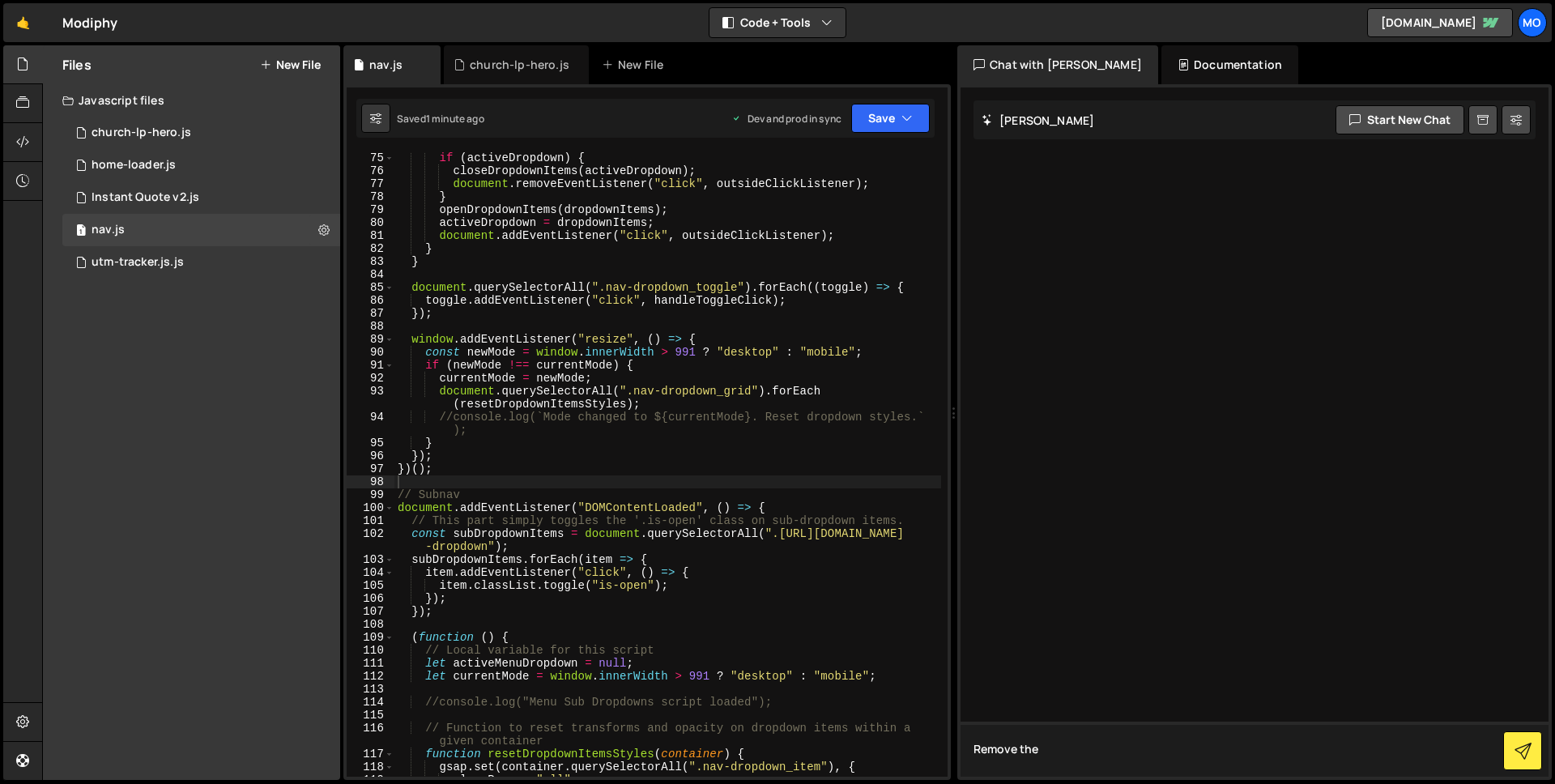
click at [1105, 748] on textarea "Remove the" at bounding box center [1254, 749] width 588 height 55
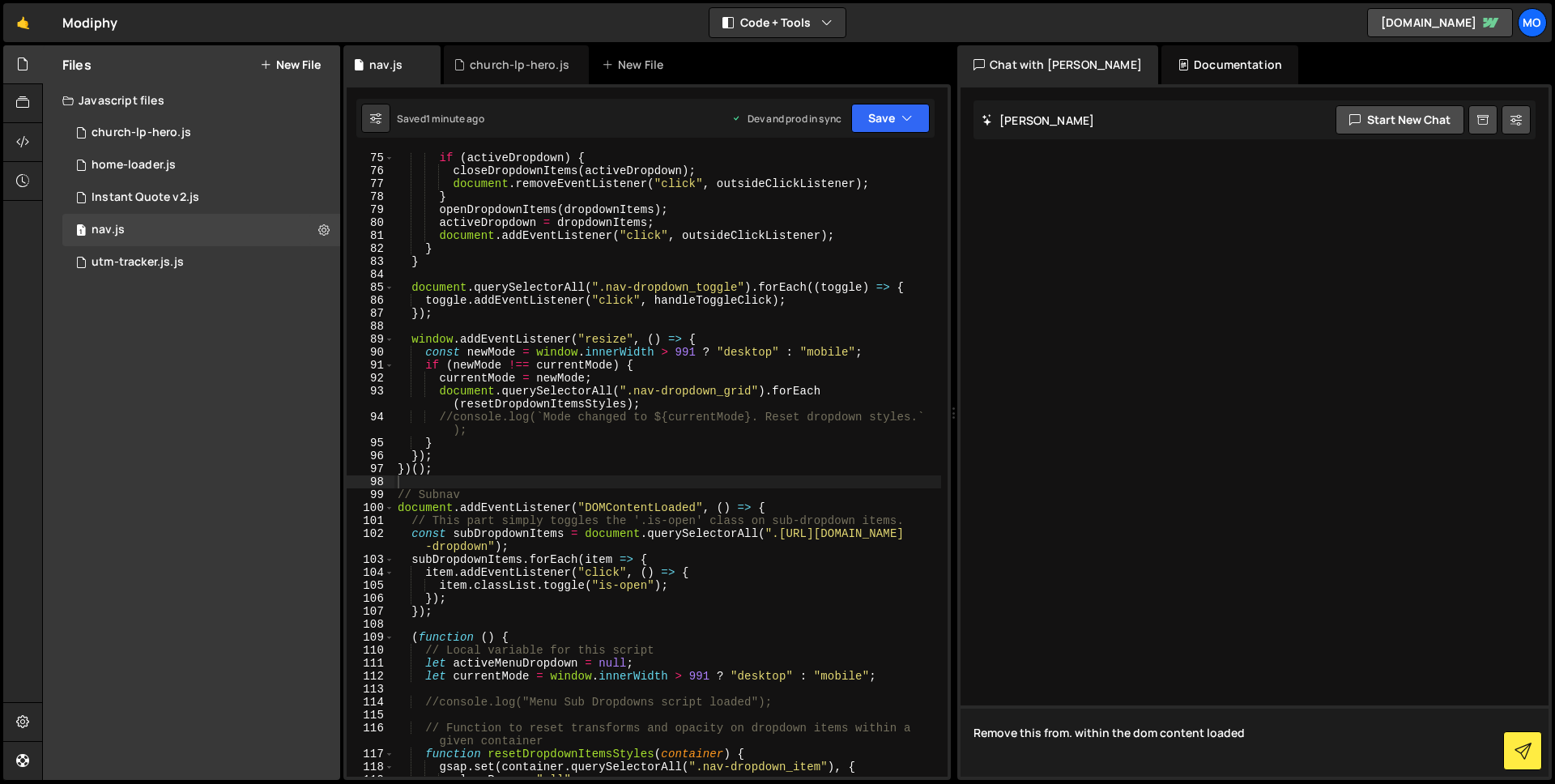
paste textarea "// Subnav document.addEventListener("DOMContentLoaded", () => { // This part si…"
type textarea "Remove this from. within the dom content loaded // Subnav document.addEventList…"
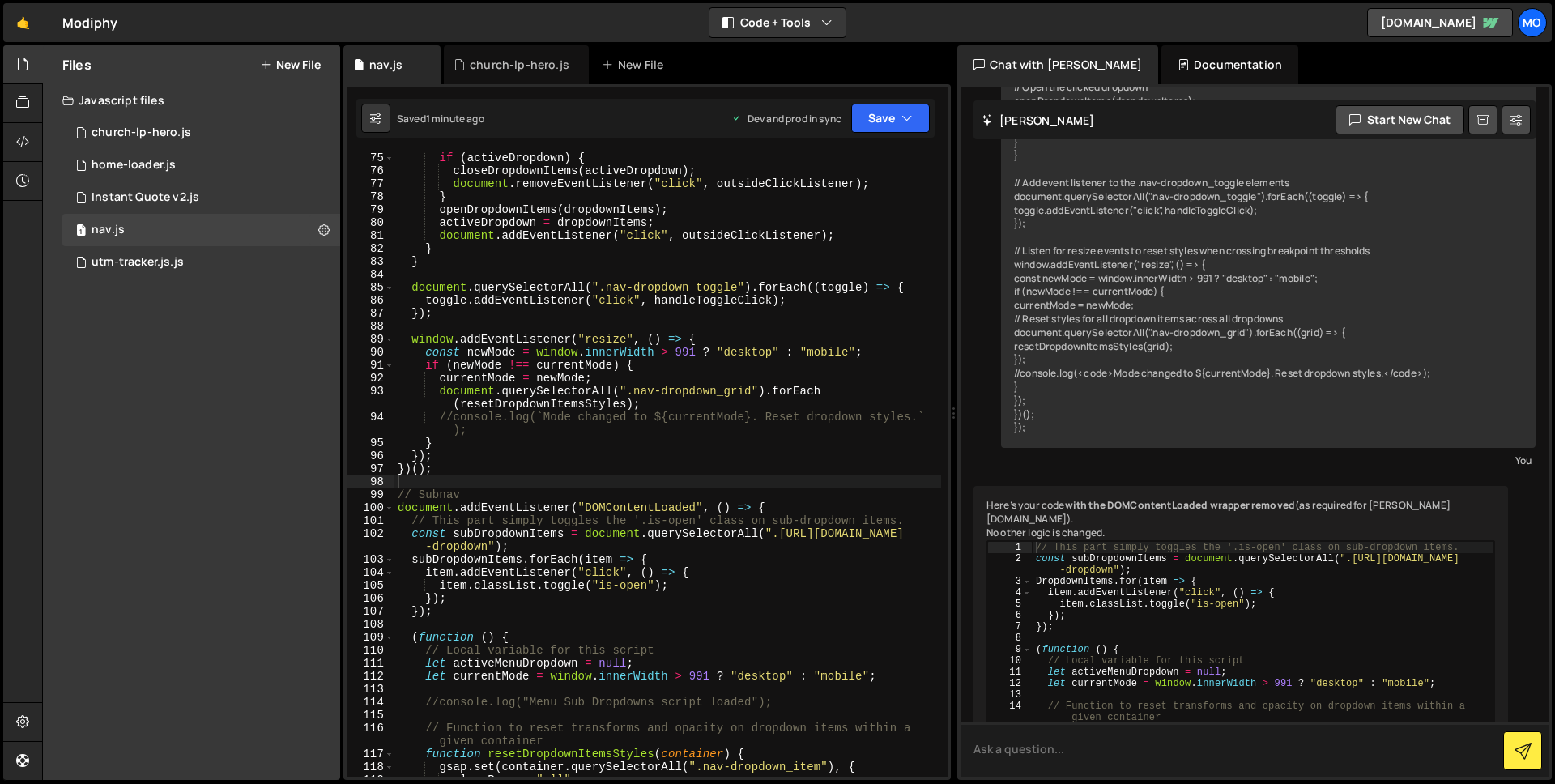
scroll to position [1471, 0]
drag, startPoint x: 1034, startPoint y: 546, endPoint x: 1131, endPoint y: 601, distance: 111.5
type textarea "item.addEventListener("click", () => { item.classList.toggle("is-open");"
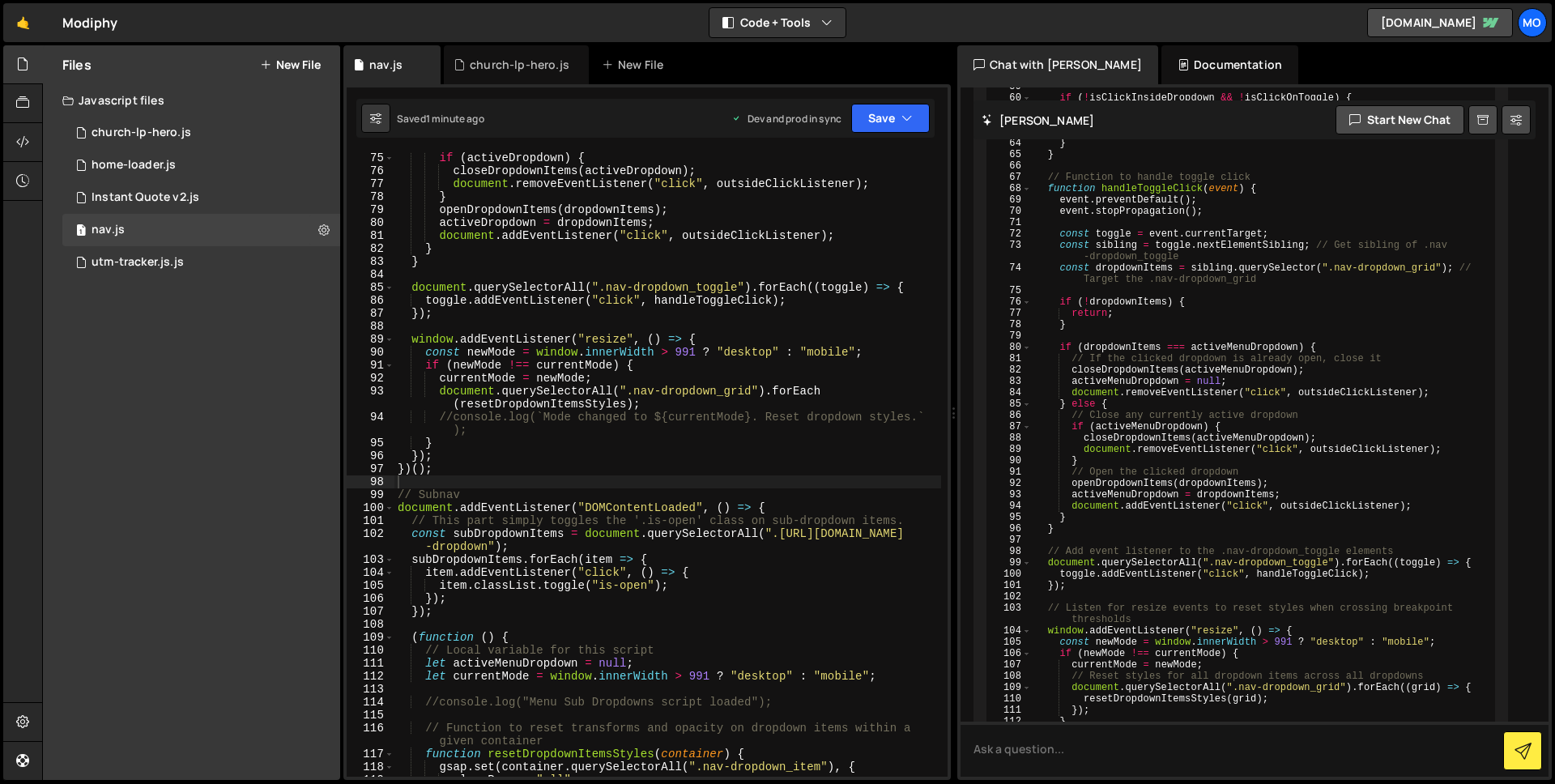
scroll to position [2763, 0]
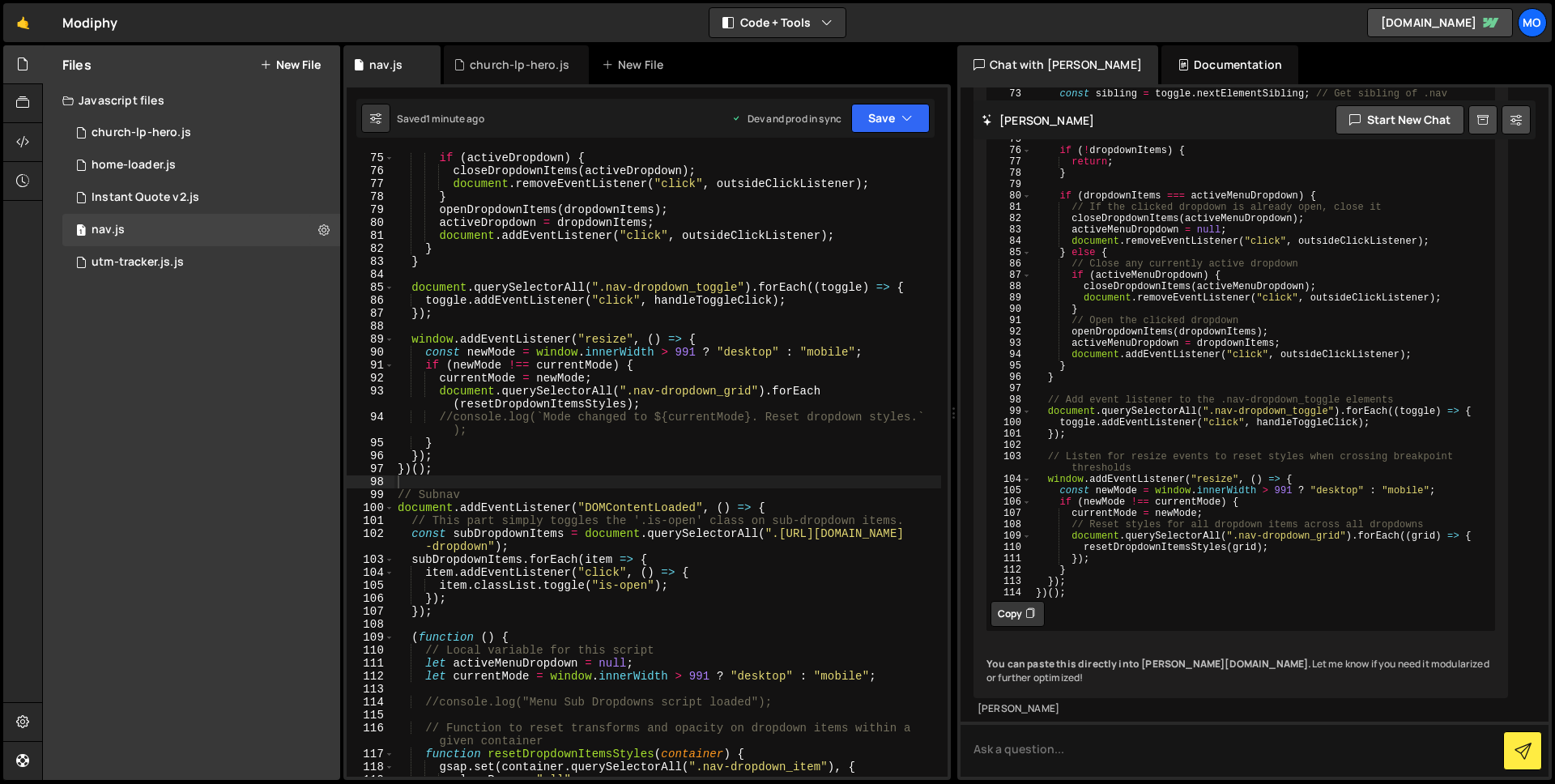
click at [1015, 609] on button "Copy" at bounding box center [1018, 613] width 54 height 26
click at [577, 621] on div "if ( activeDropdown ) { closeDropdownItems ( activeDropdown ) ; document . remo…" at bounding box center [667, 476] width 546 height 650
click at [435, 508] on div "if ( activeDropdown ) { closeDropdownItems ( activeDropdown ) ; document . remo…" at bounding box center [667, 476] width 546 height 650
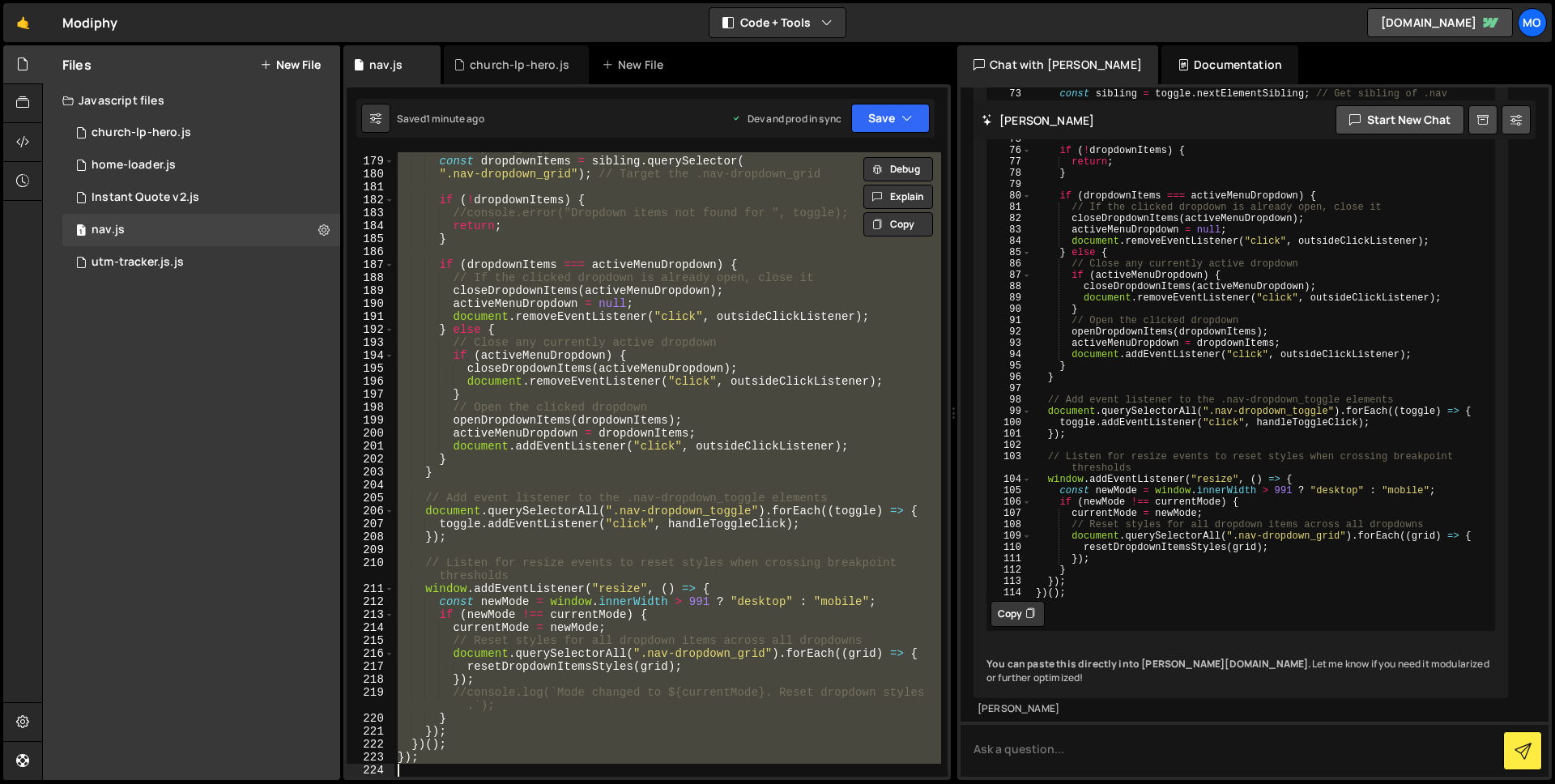
paste textarea "();"
type textarea "})();"
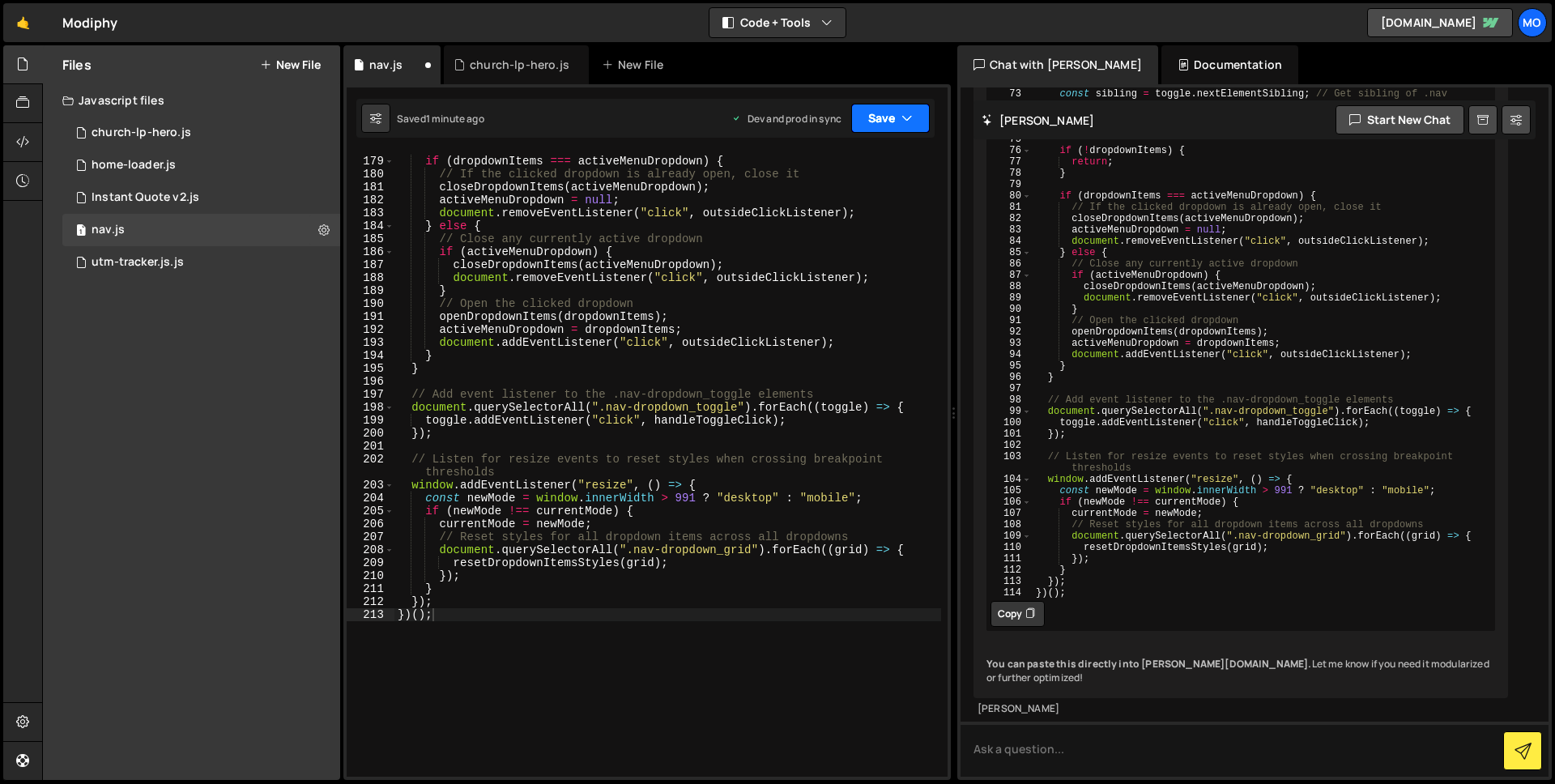
click at [883, 130] on button "Save" at bounding box center [891, 118] width 79 height 30
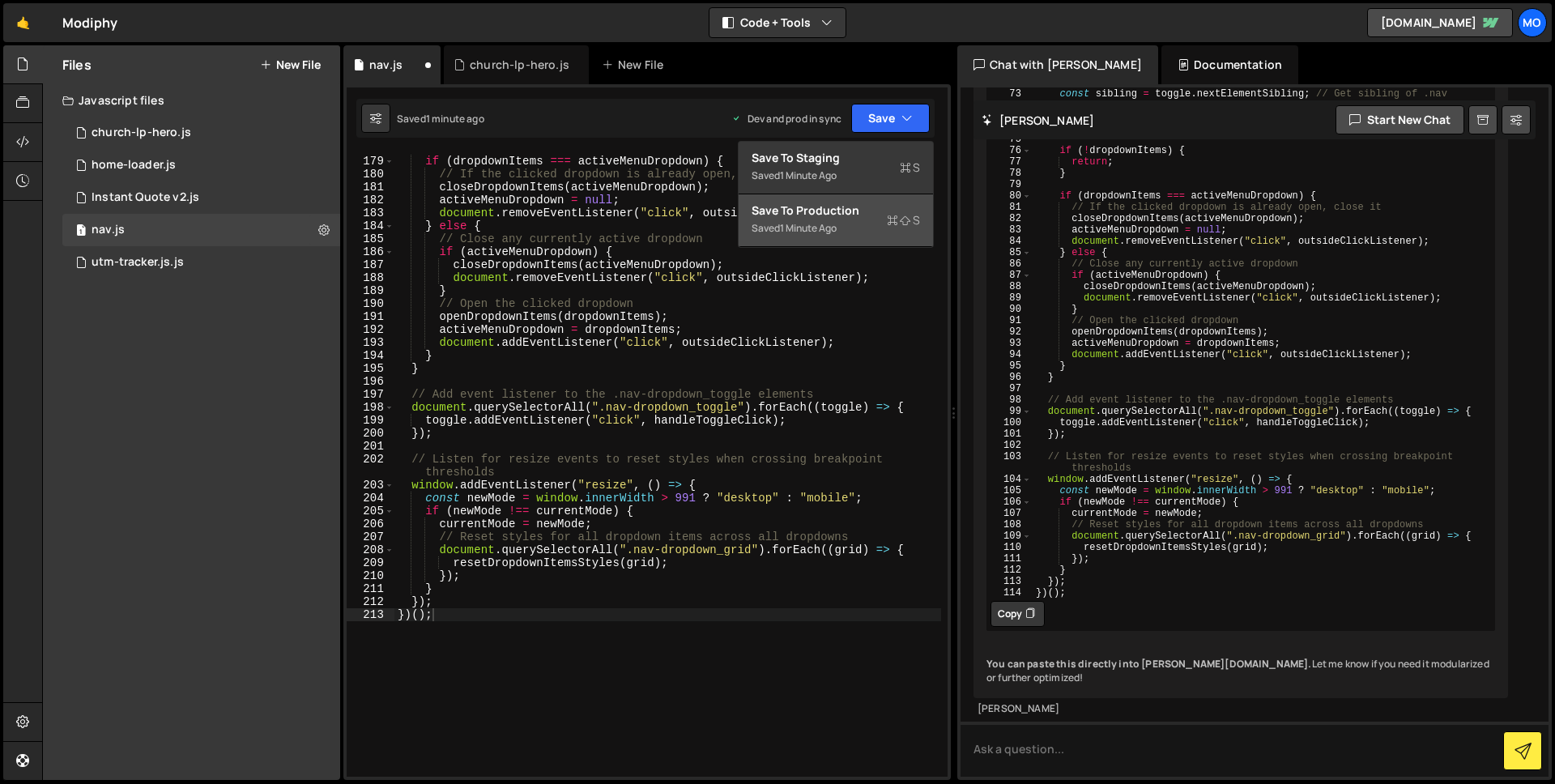
click at [855, 205] on div "Save to Production S" at bounding box center [836, 210] width 169 height 16
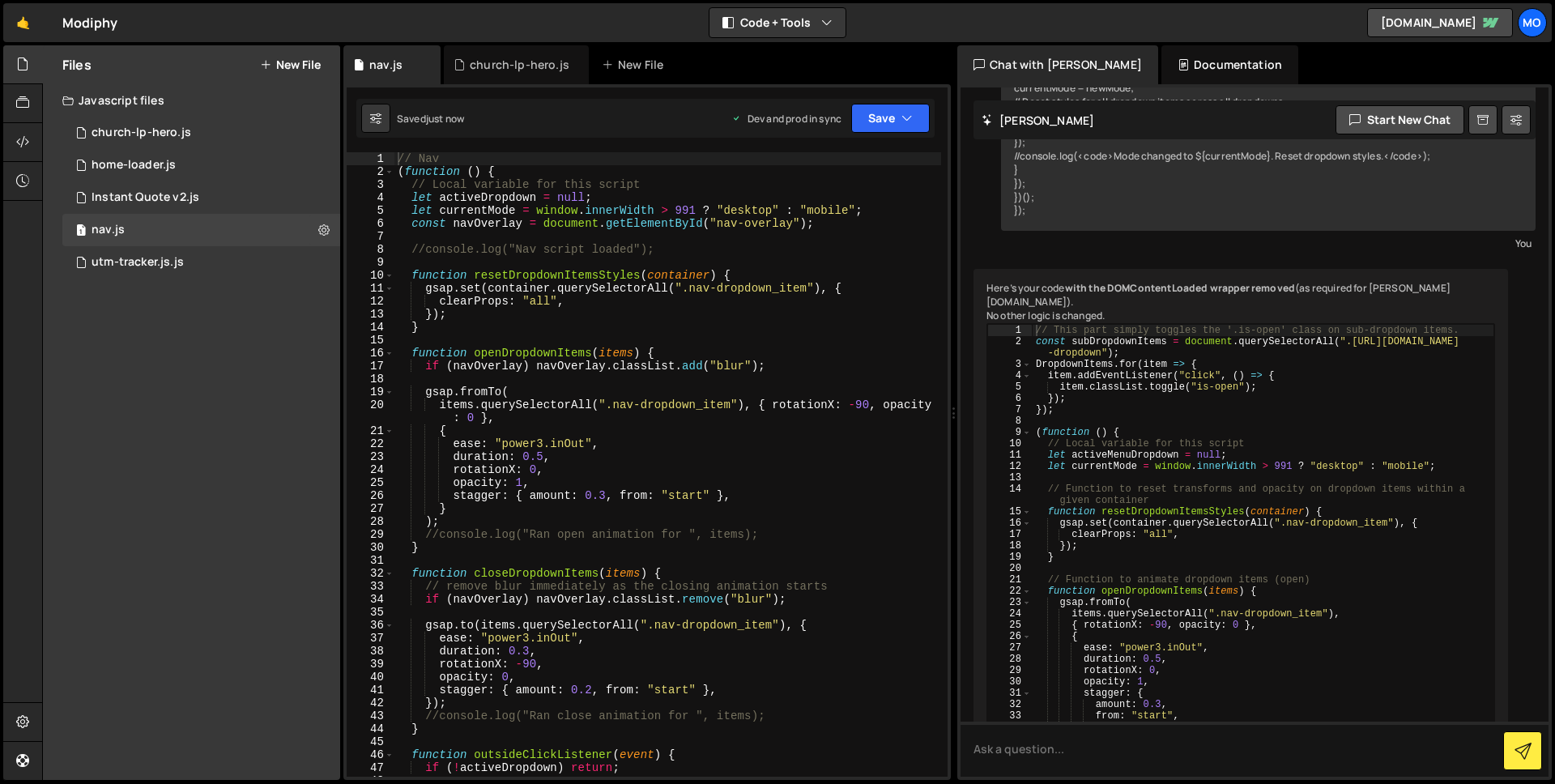
scroll to position [2132, 0]
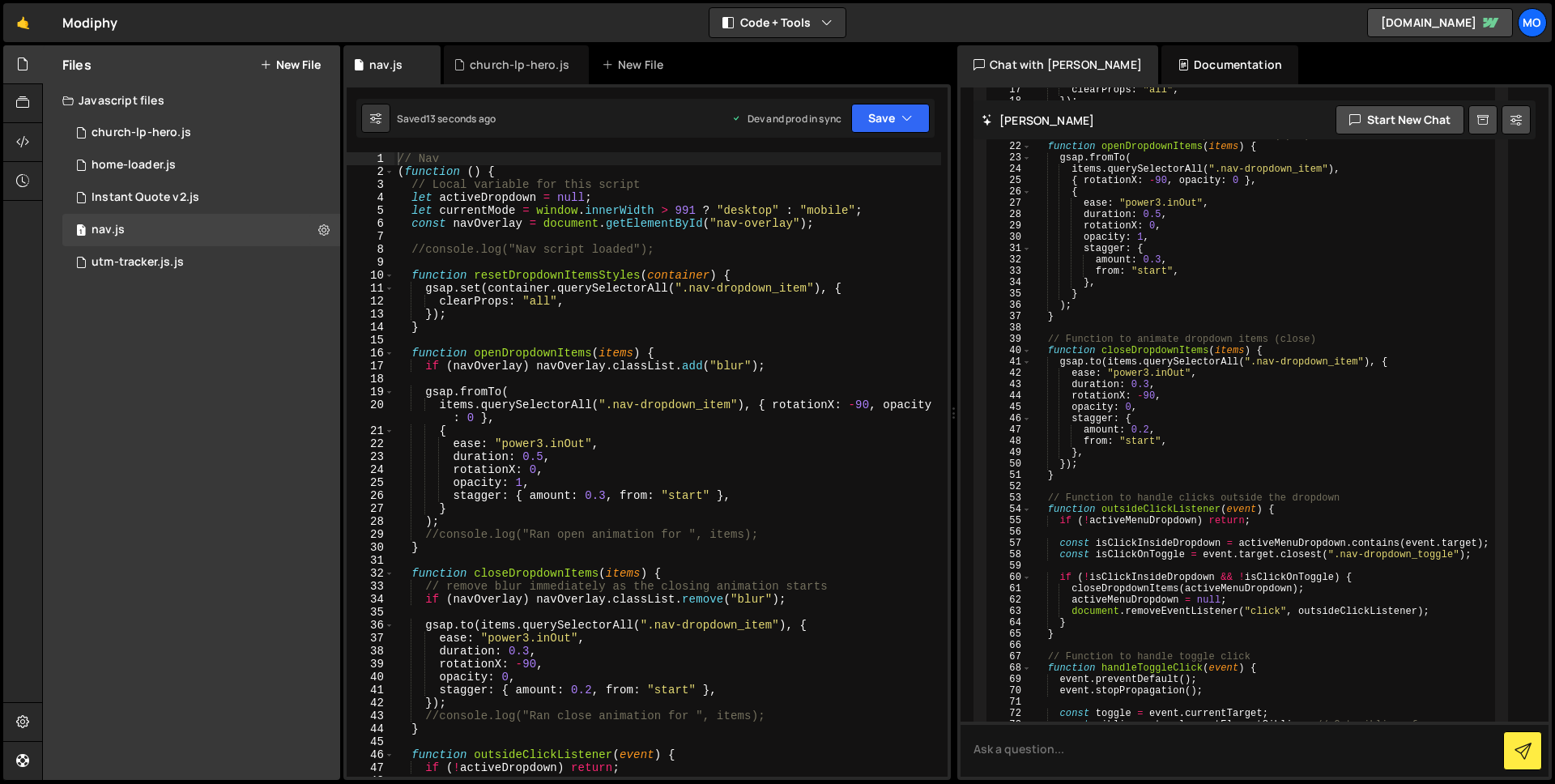
type textarea "items.querySelectorAll(".nav-dropdown_item"), { rotationX: -90, opacity: 0 },"
click at [532, 414] on div "// Nav ( function ( ) { // Local variable for this script let activeDropdown = …" at bounding box center [667, 477] width 546 height 650
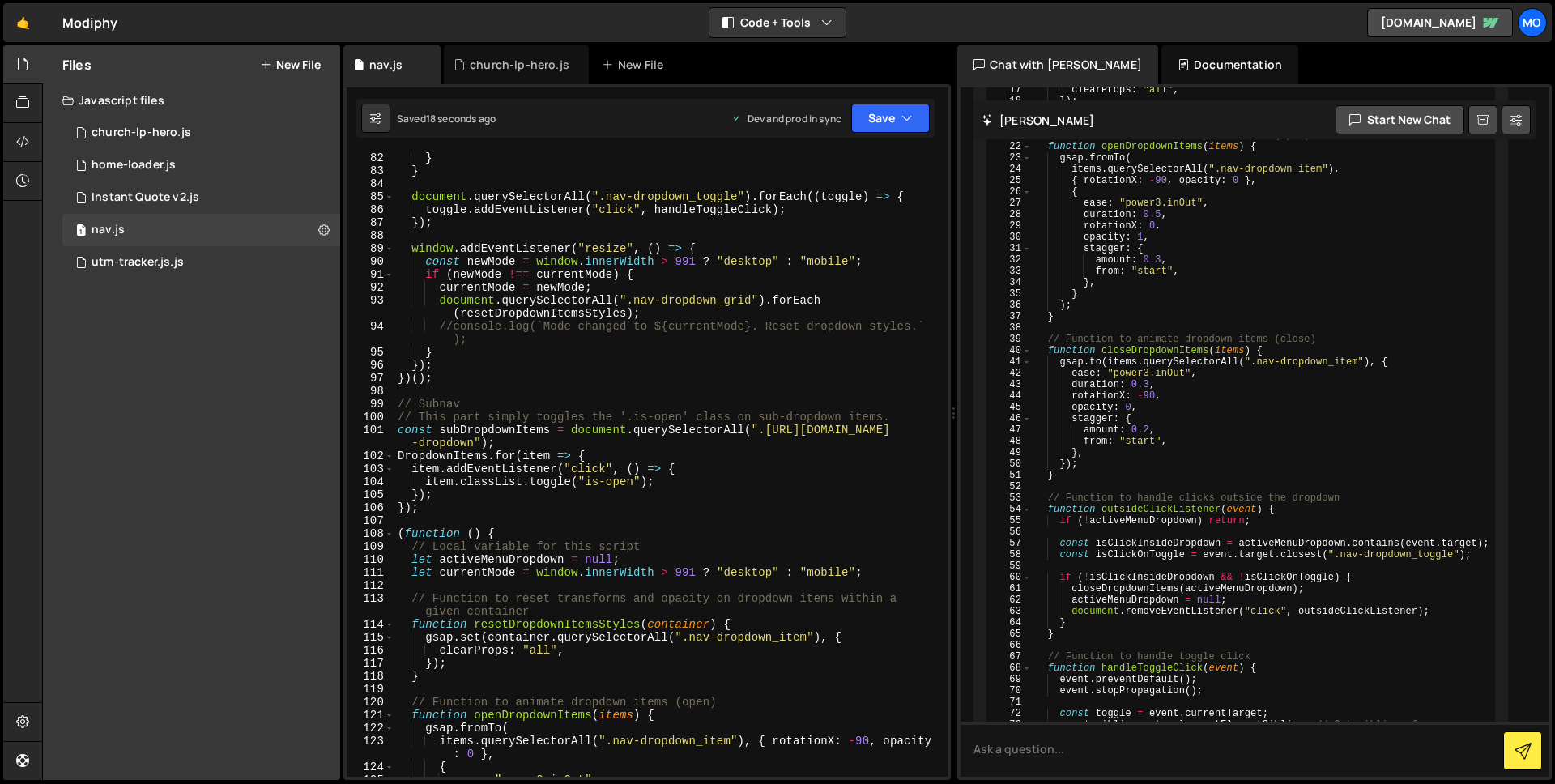
scroll to position [1150, 0]
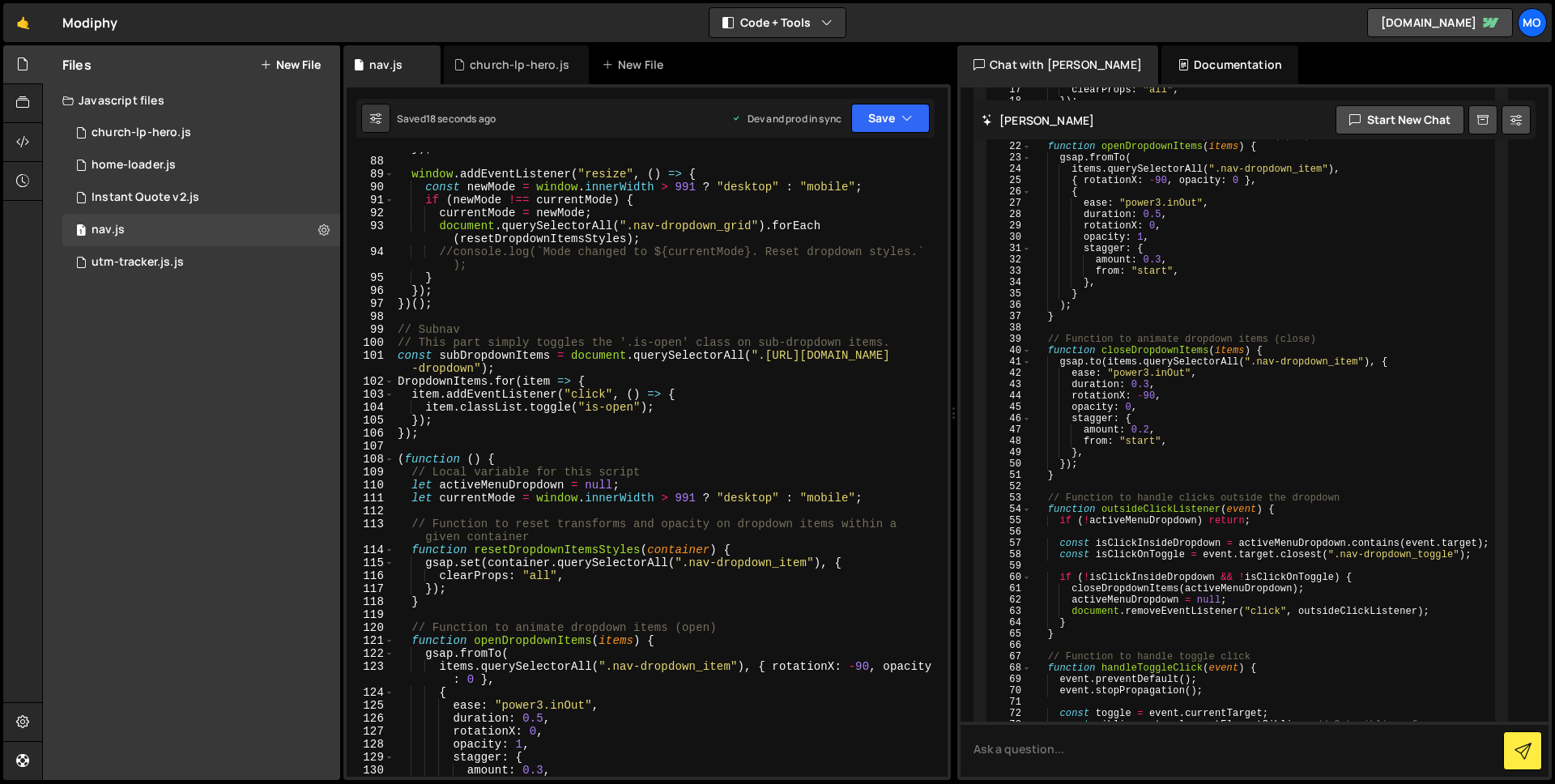
click at [452, 320] on div "}) ; window . addEventListener ( "resize" , ( ) => { const newMode = window . i…" at bounding box center [667, 466] width 546 height 650
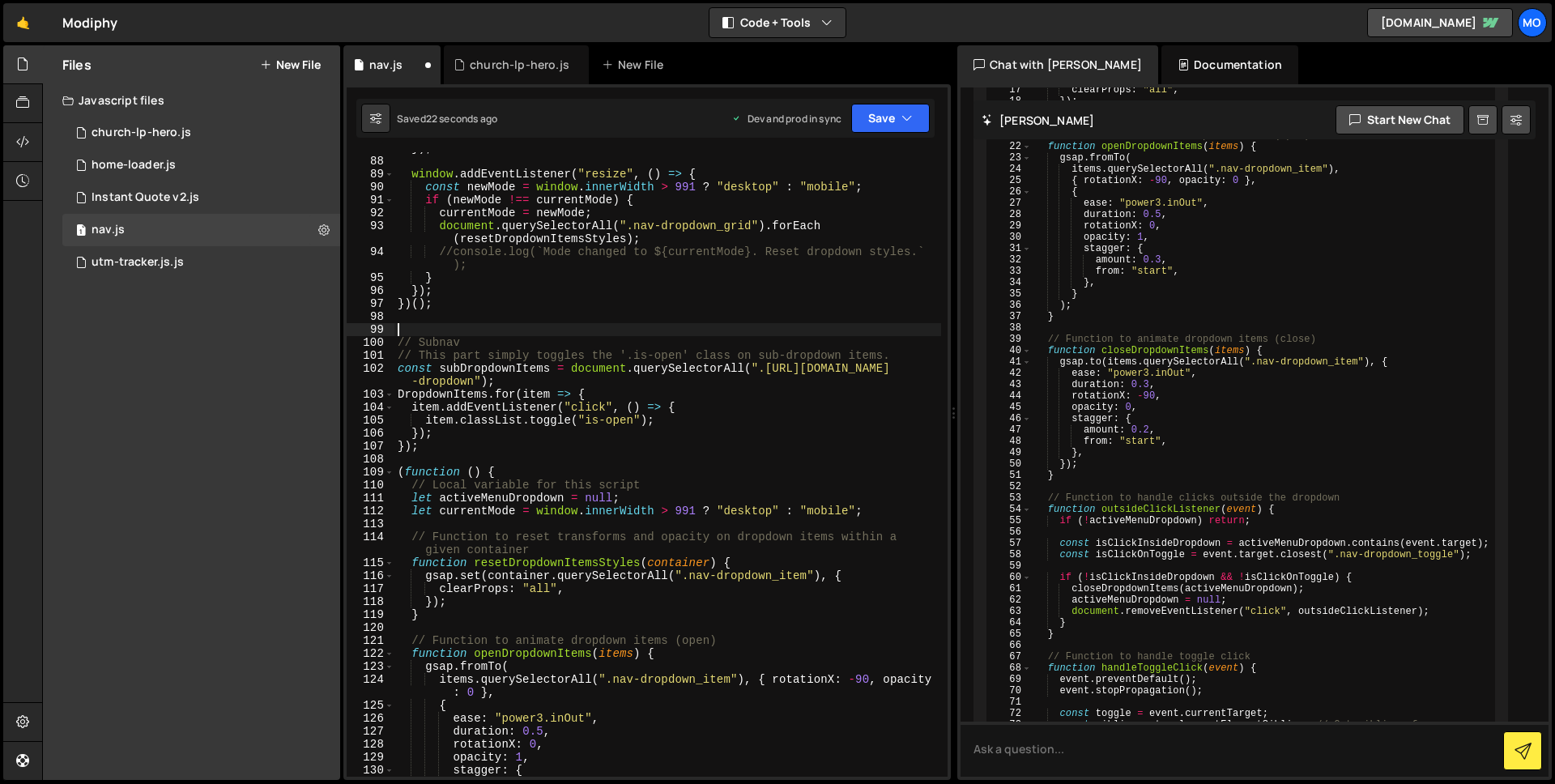
click at [468, 340] on div "}) ; window . addEventListener ( "resize" , ( ) => { const newMode = window . i…" at bounding box center [667, 466] width 546 height 650
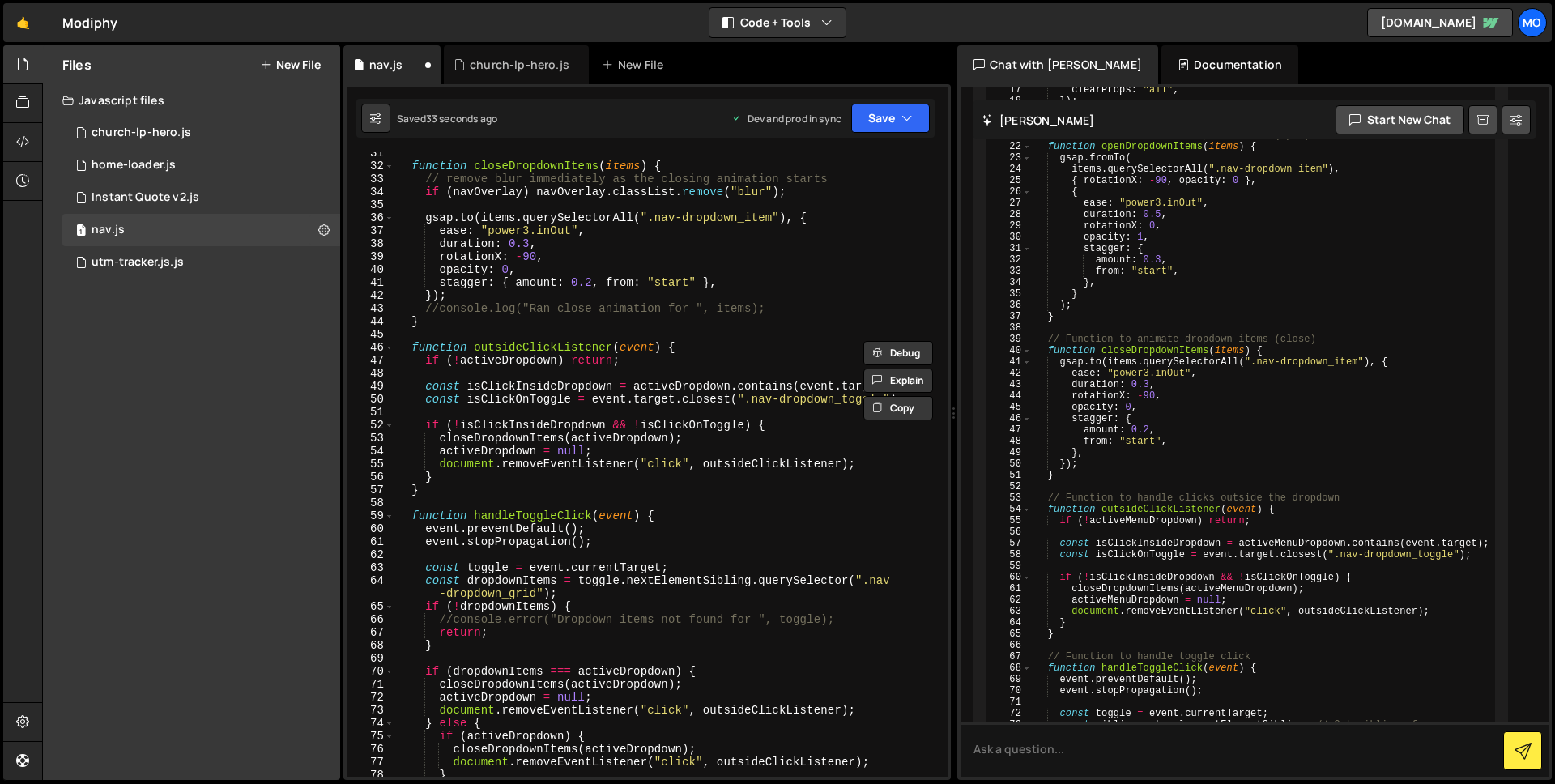
scroll to position [0, 0]
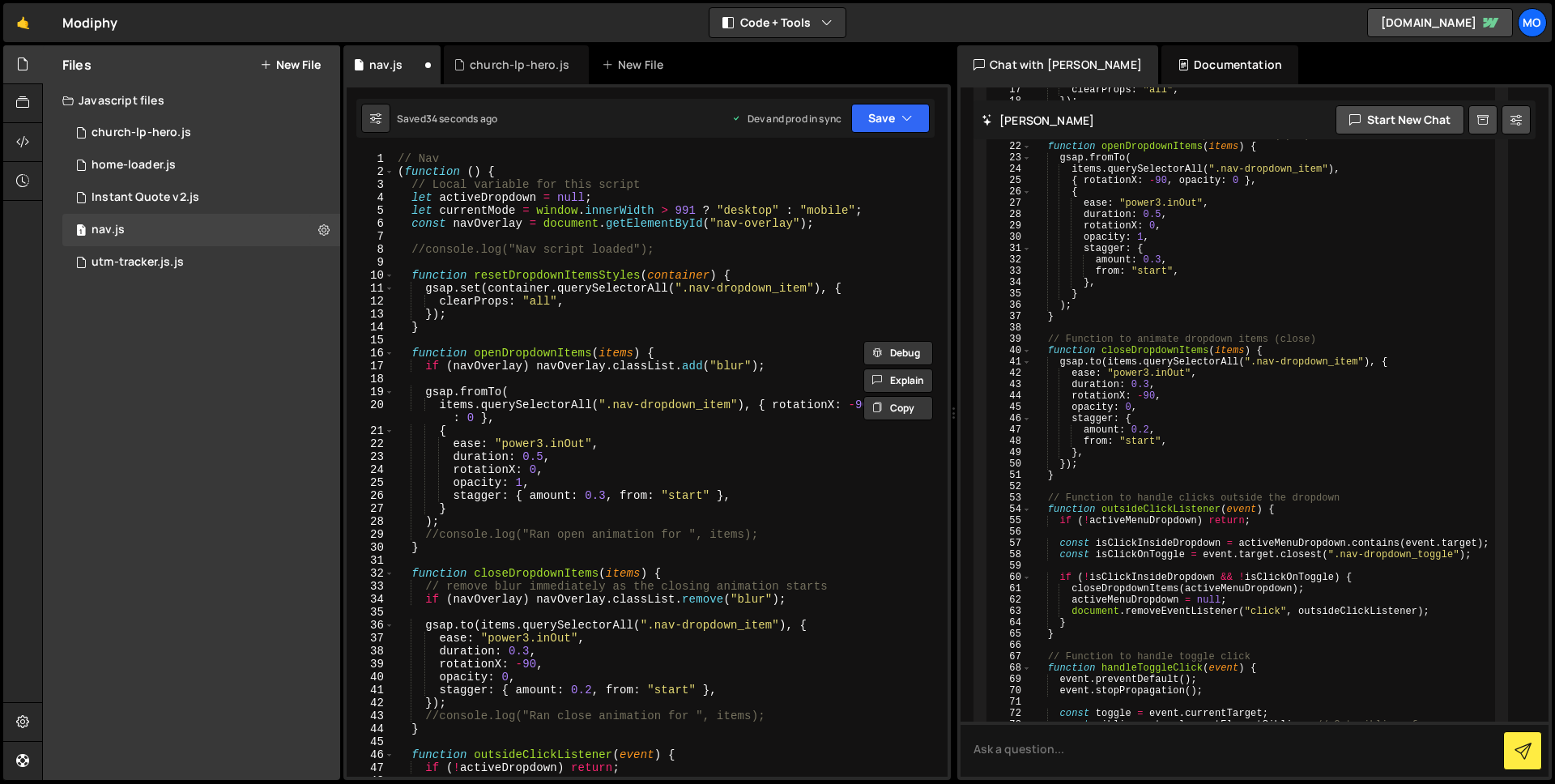
click at [452, 163] on div "// Nav ( function ( ) { // Local variable for this script let activeDropdown = …" at bounding box center [667, 477] width 546 height 650
paste textarea "* SUBNAV */"
type textarea "/* NAV */"
click at [894, 143] on div "XXXXXXXXXXXXXXXXXXXXXXXXXXXXXXXXXXXXXXXXXXXXXXXXXXXXXXXXXXXXXXXXXXXXXXXXXXXXXXX…" at bounding box center [647, 431] width 608 height 695
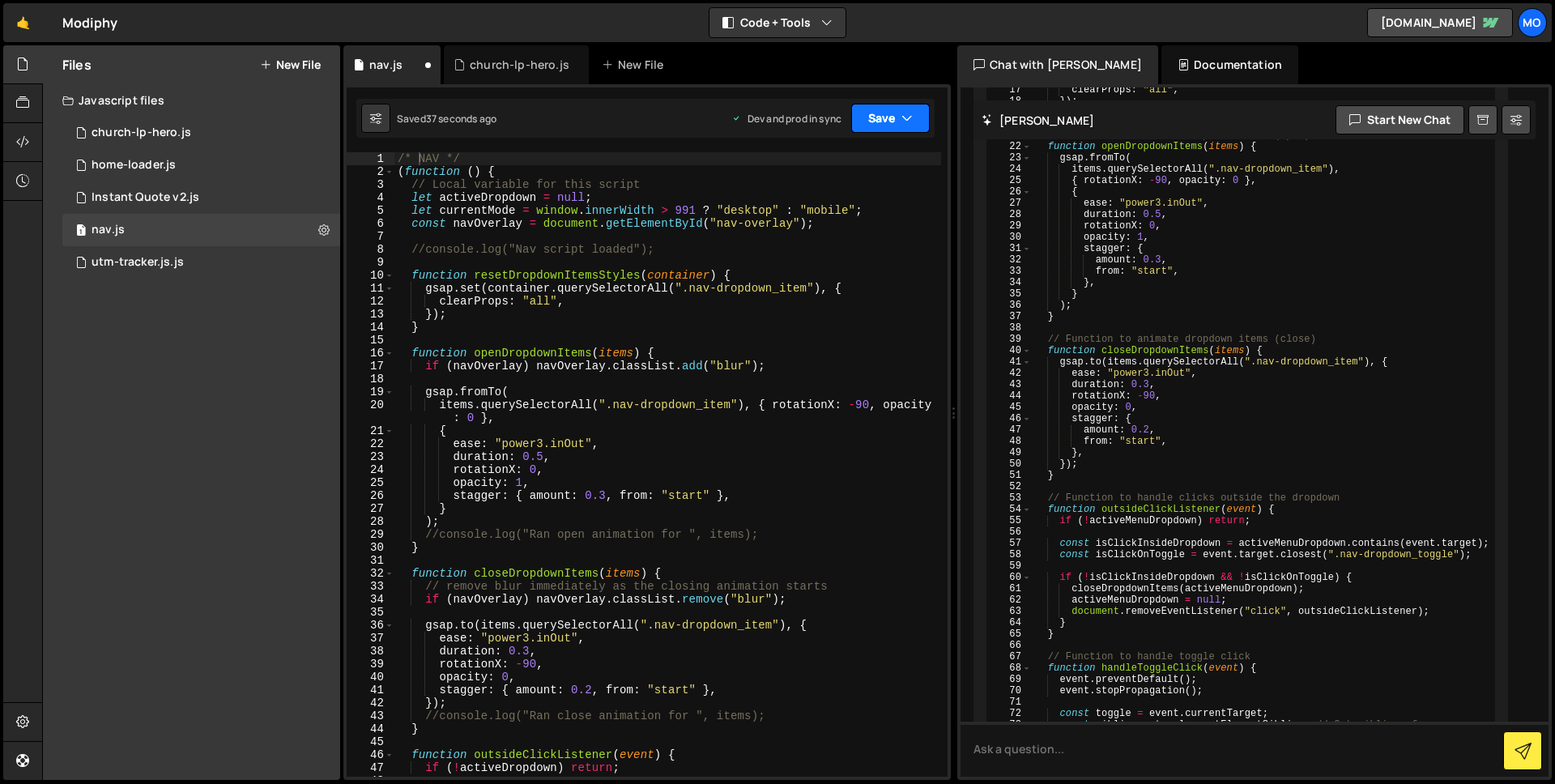
click at [894, 119] on button "Save" at bounding box center [891, 118] width 79 height 30
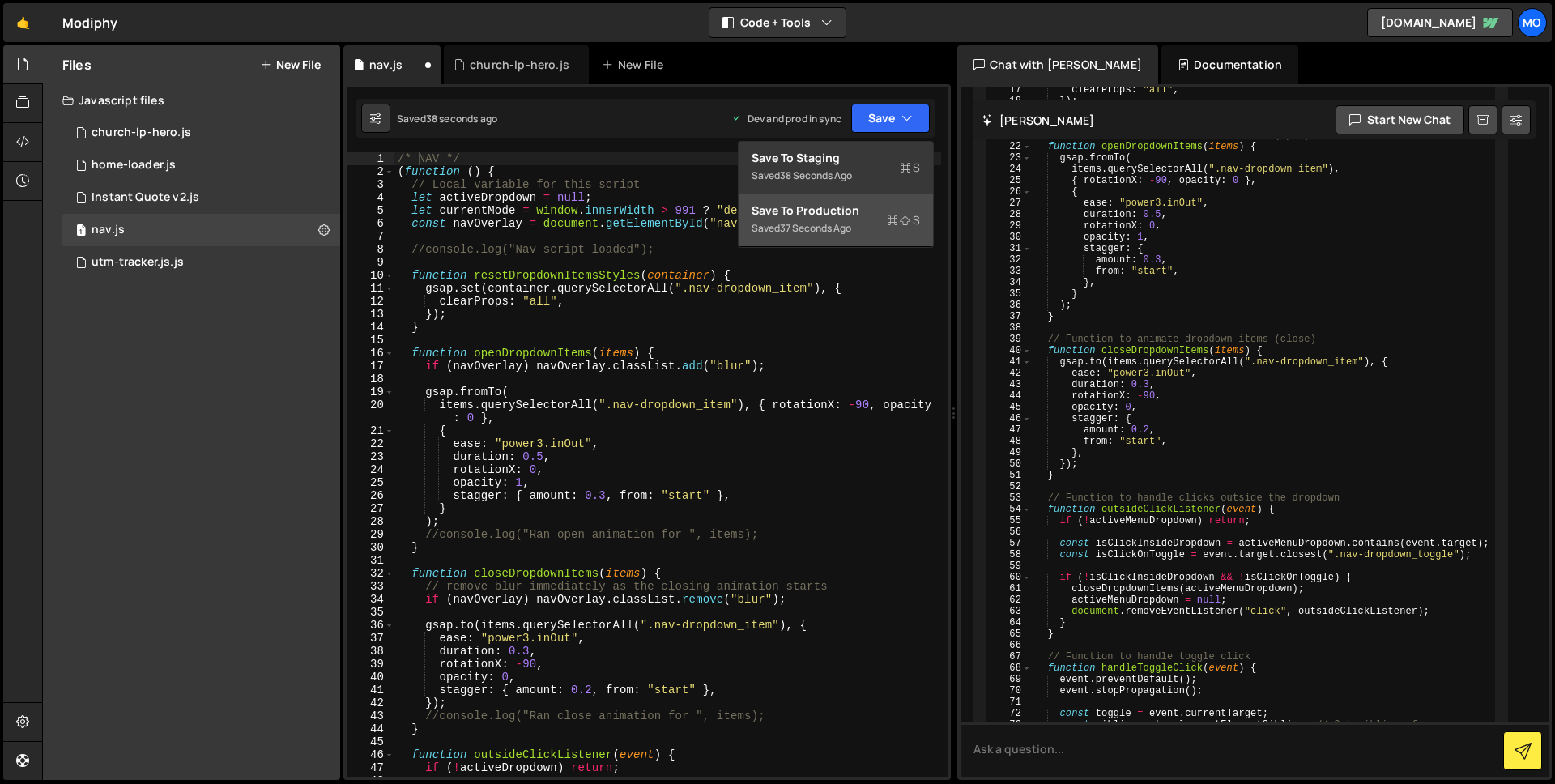
click at [861, 232] on div "Saved 37 seconds ago" at bounding box center [836, 228] width 169 height 20
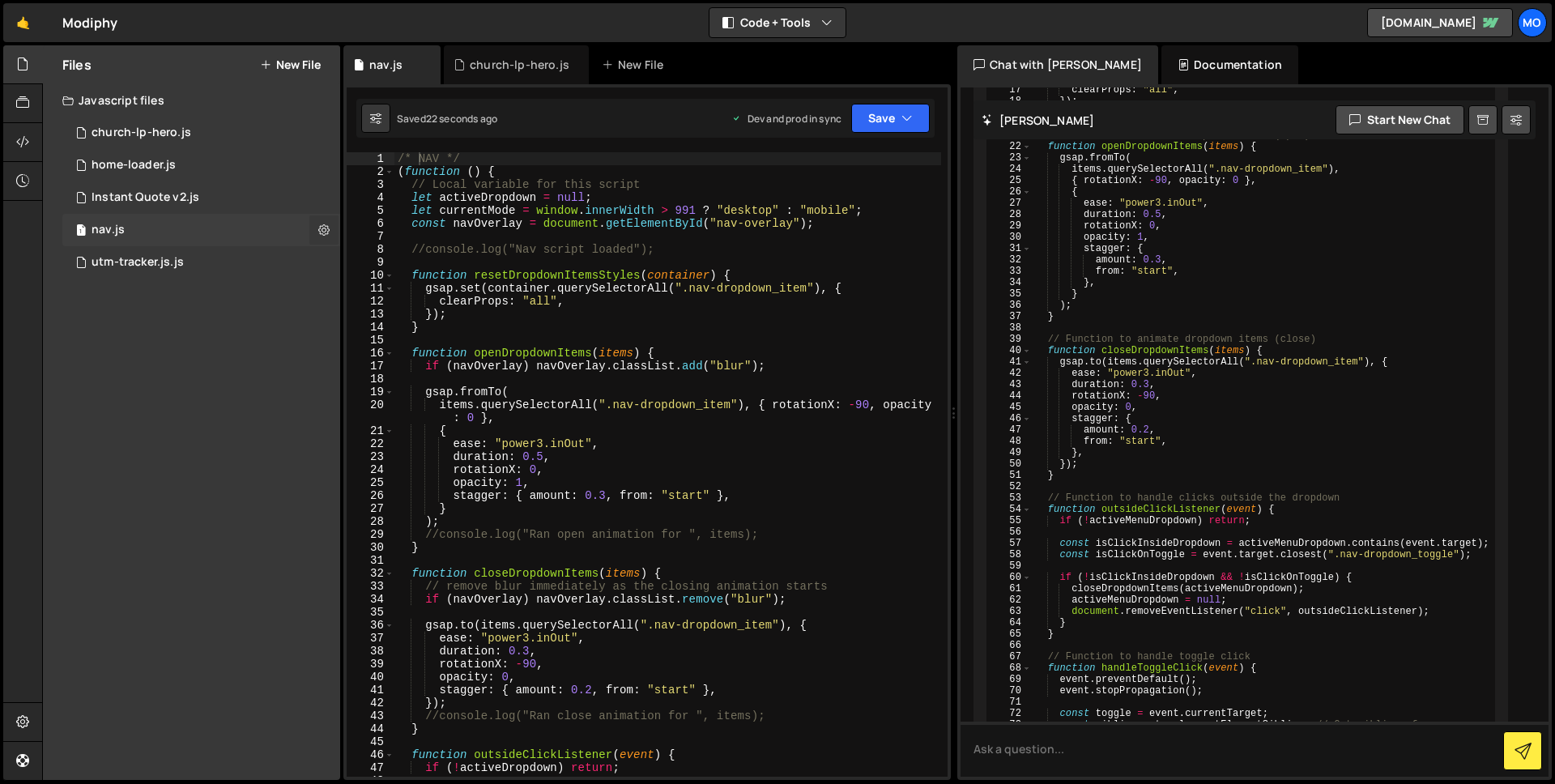
click at [322, 232] on icon at bounding box center [323, 230] width 11 height 16
type input "nav"
radio input "true"
checkbox input "true"
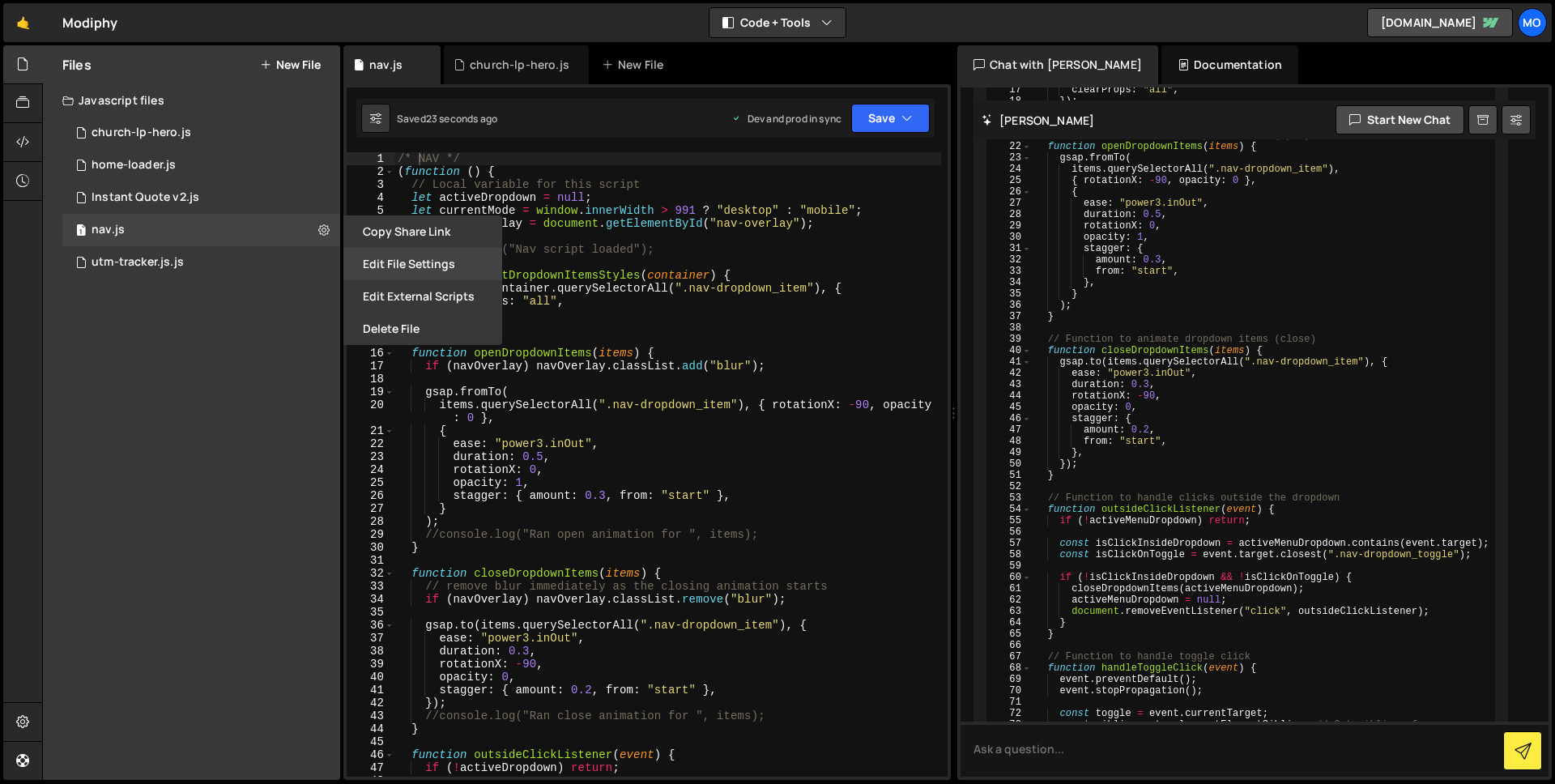
click at [393, 262] on button "Edit File Settings" at bounding box center [423, 264] width 159 height 33
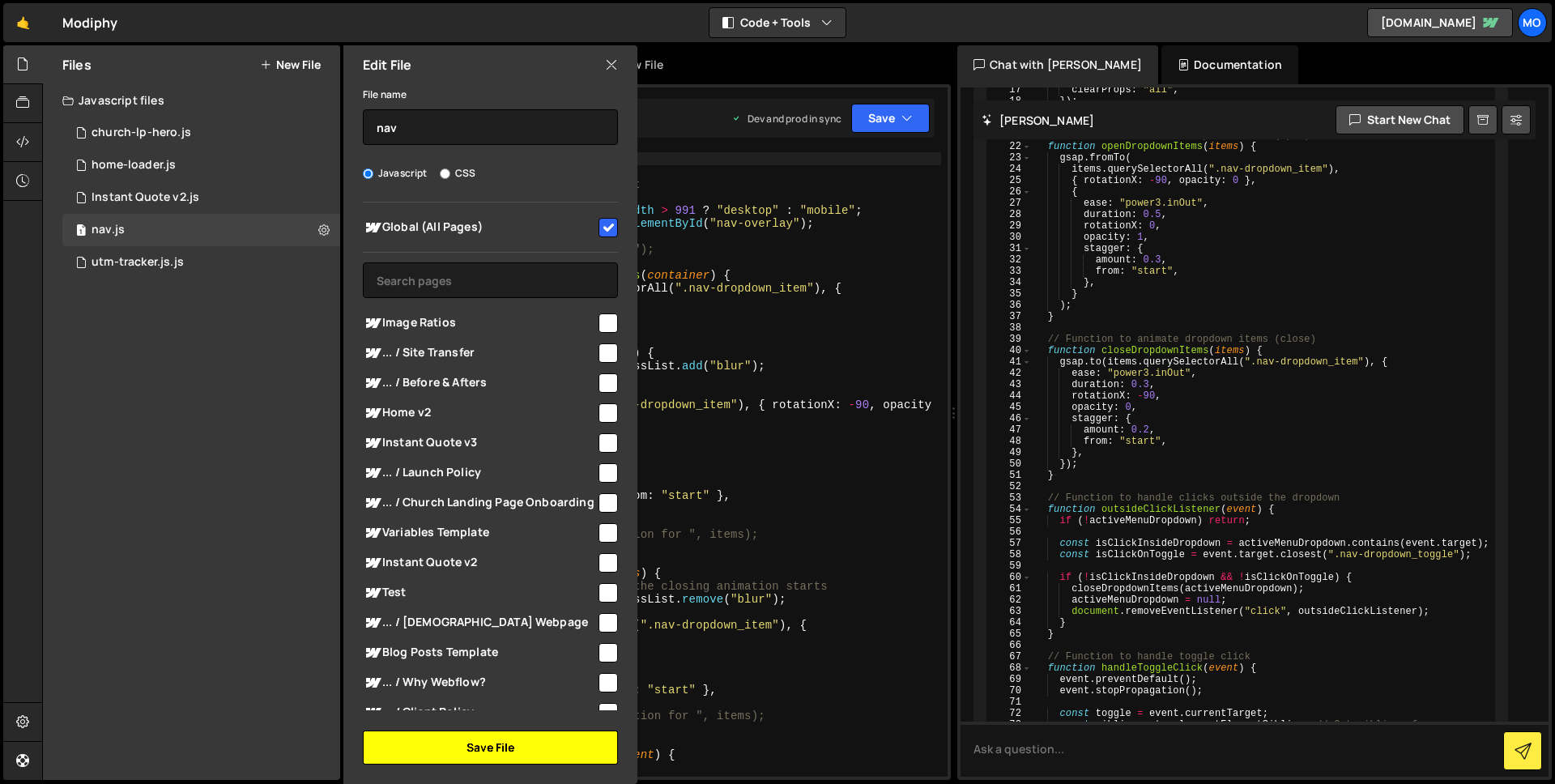
click at [474, 748] on button "Save File" at bounding box center [490, 747] width 255 height 34
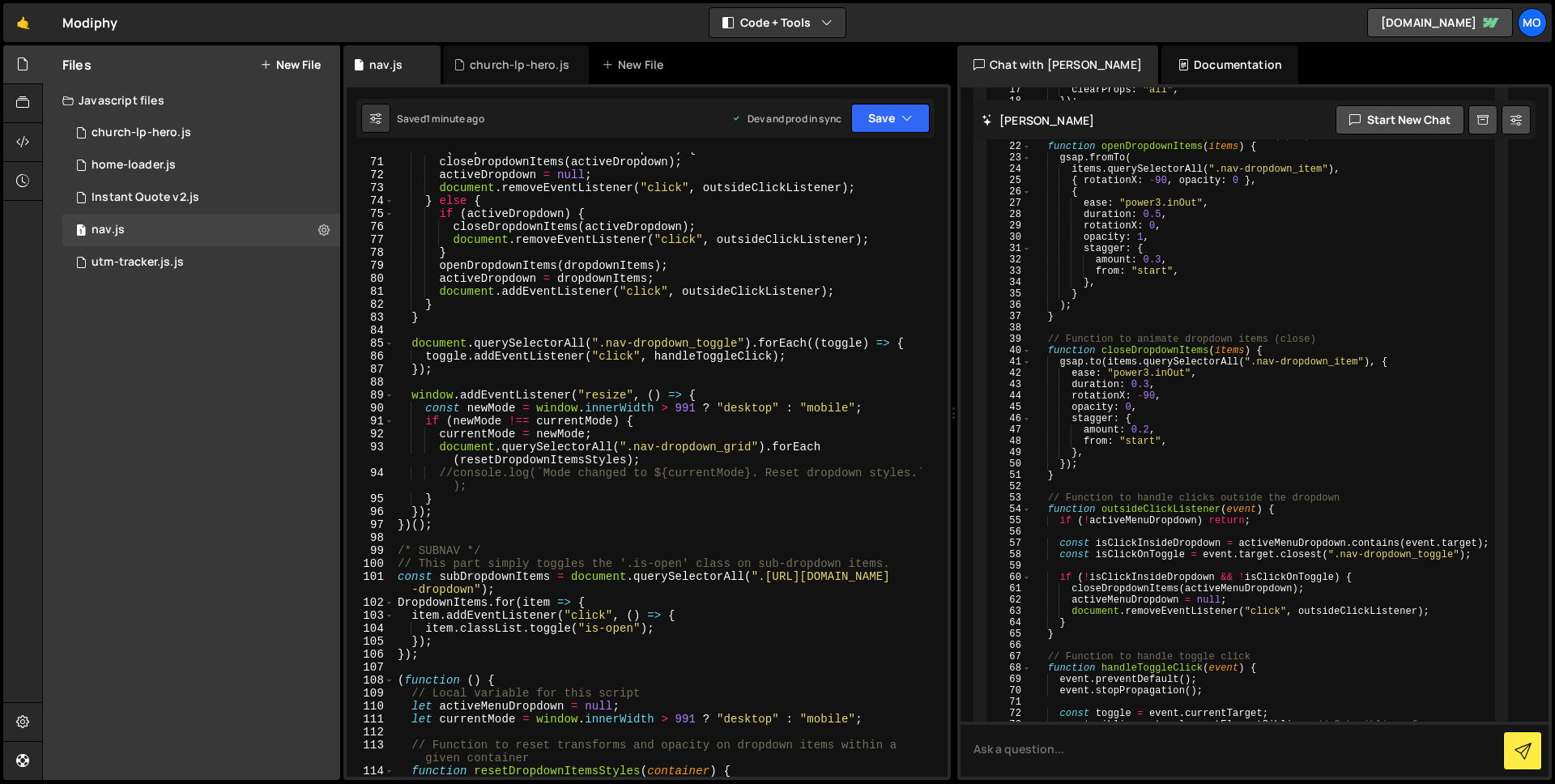
scroll to position [929, 0]
click at [484, 538] on div "if ( dropdownItems === activeDropdown ) { closeDropdownItems ( activeDropdown )…" at bounding box center [667, 467] width 546 height 650
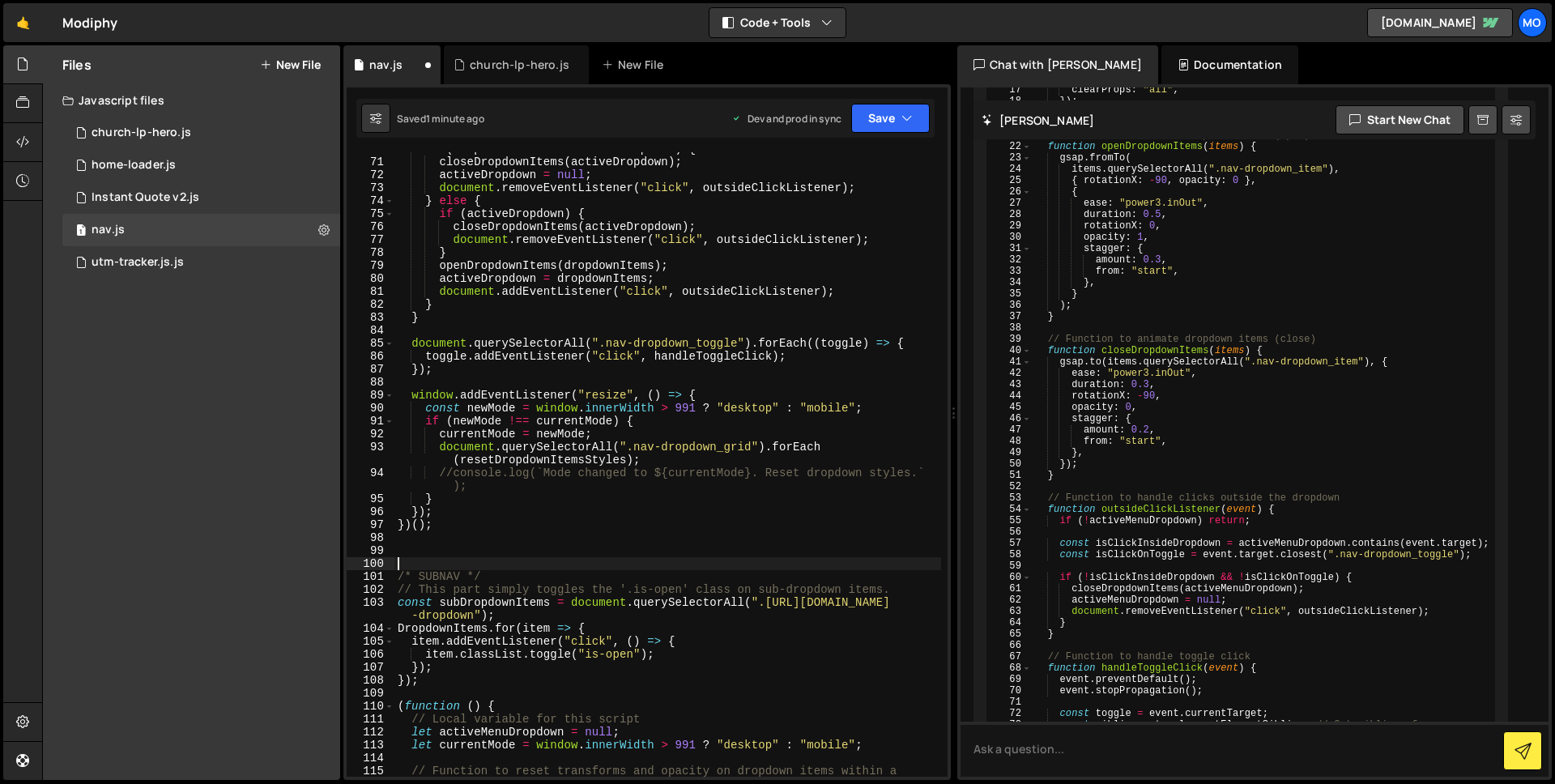
click at [570, 525] on div "if ( dropdownItems === activeDropdown ) { closeDropdownItems ( activeDropdown )…" at bounding box center [667, 474] width 546 height 664
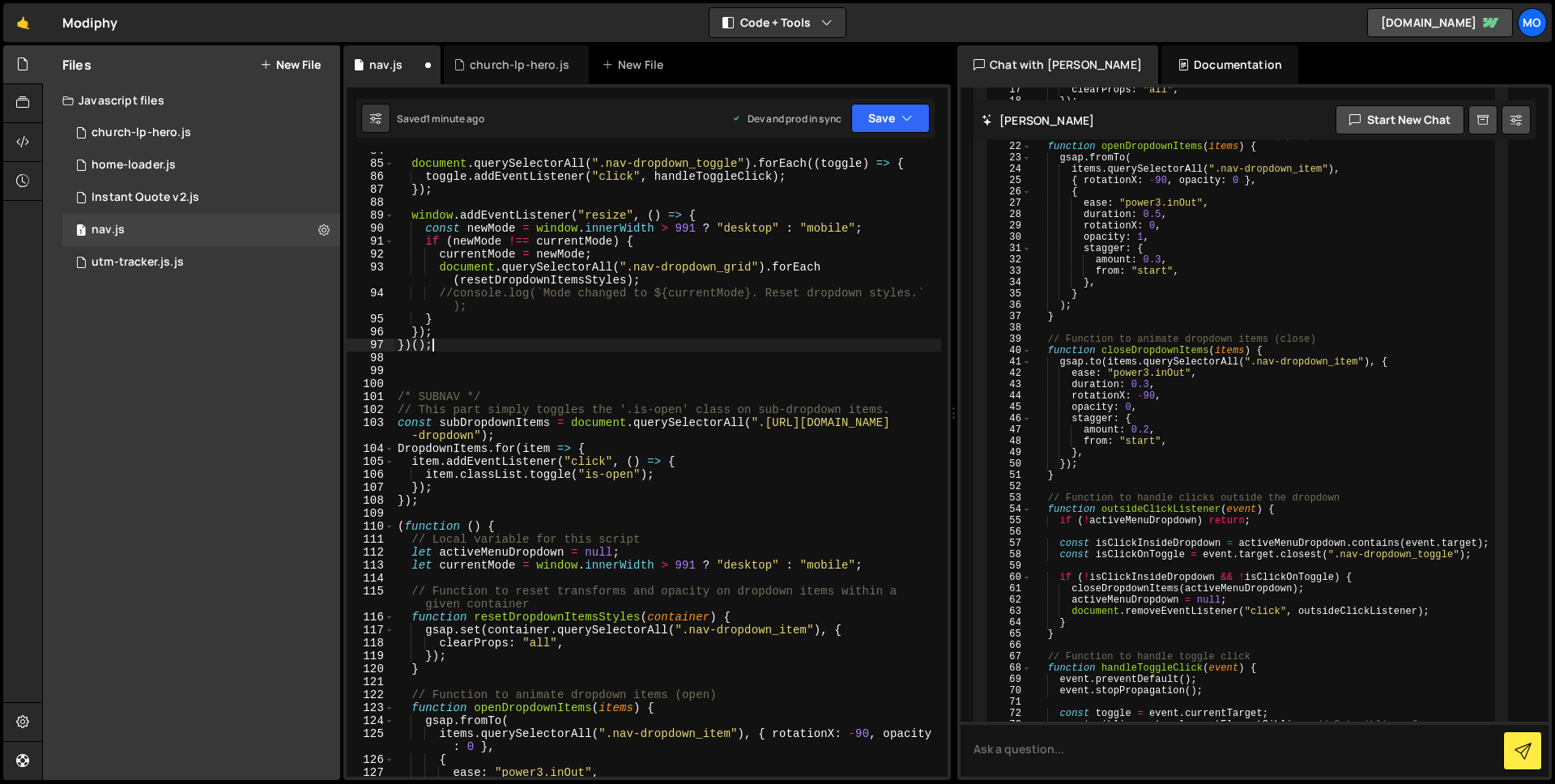
scroll to position [1119, 0]
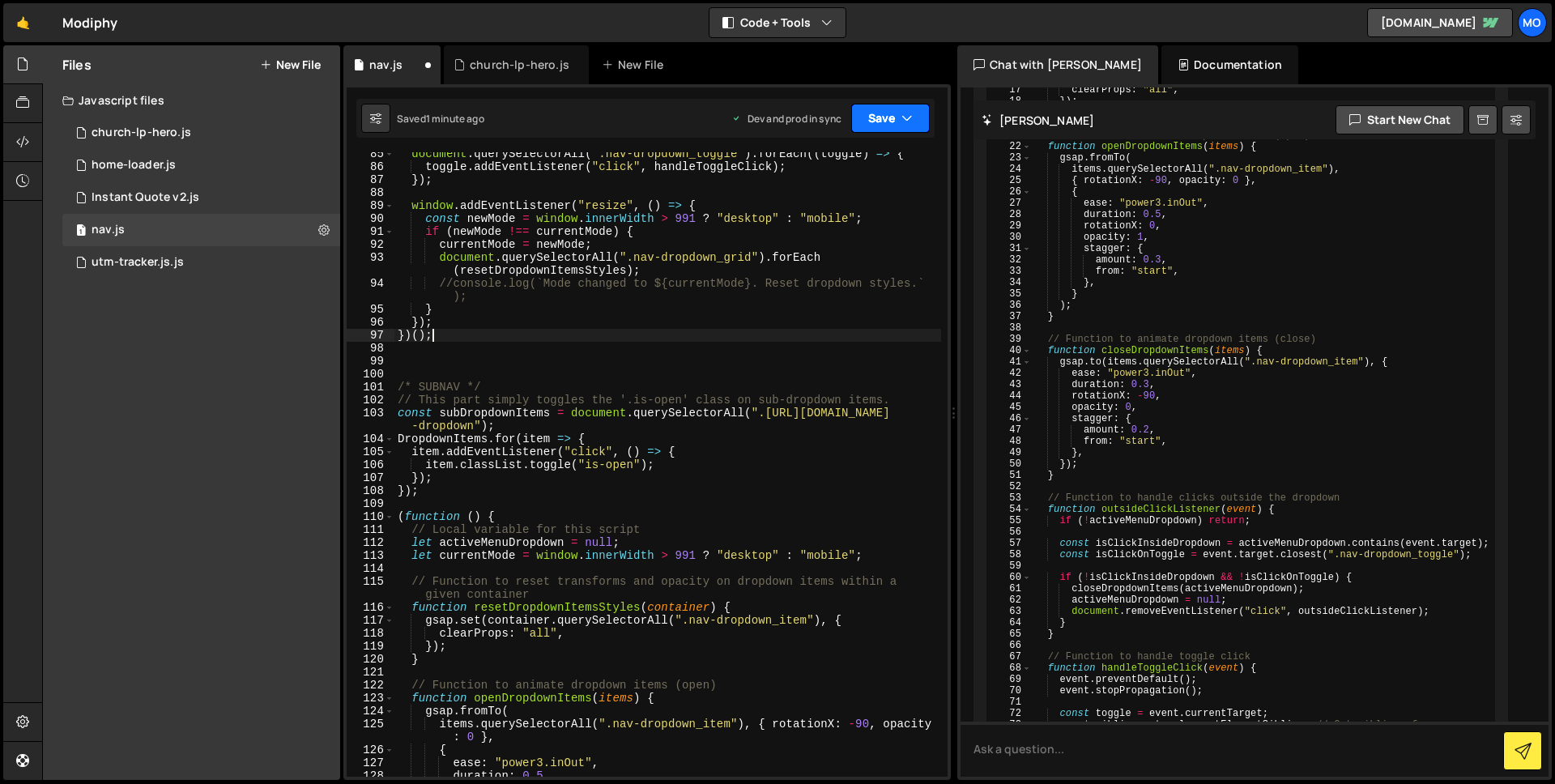
type textarea "})();"
click at [874, 116] on button "Save" at bounding box center [891, 118] width 79 height 30
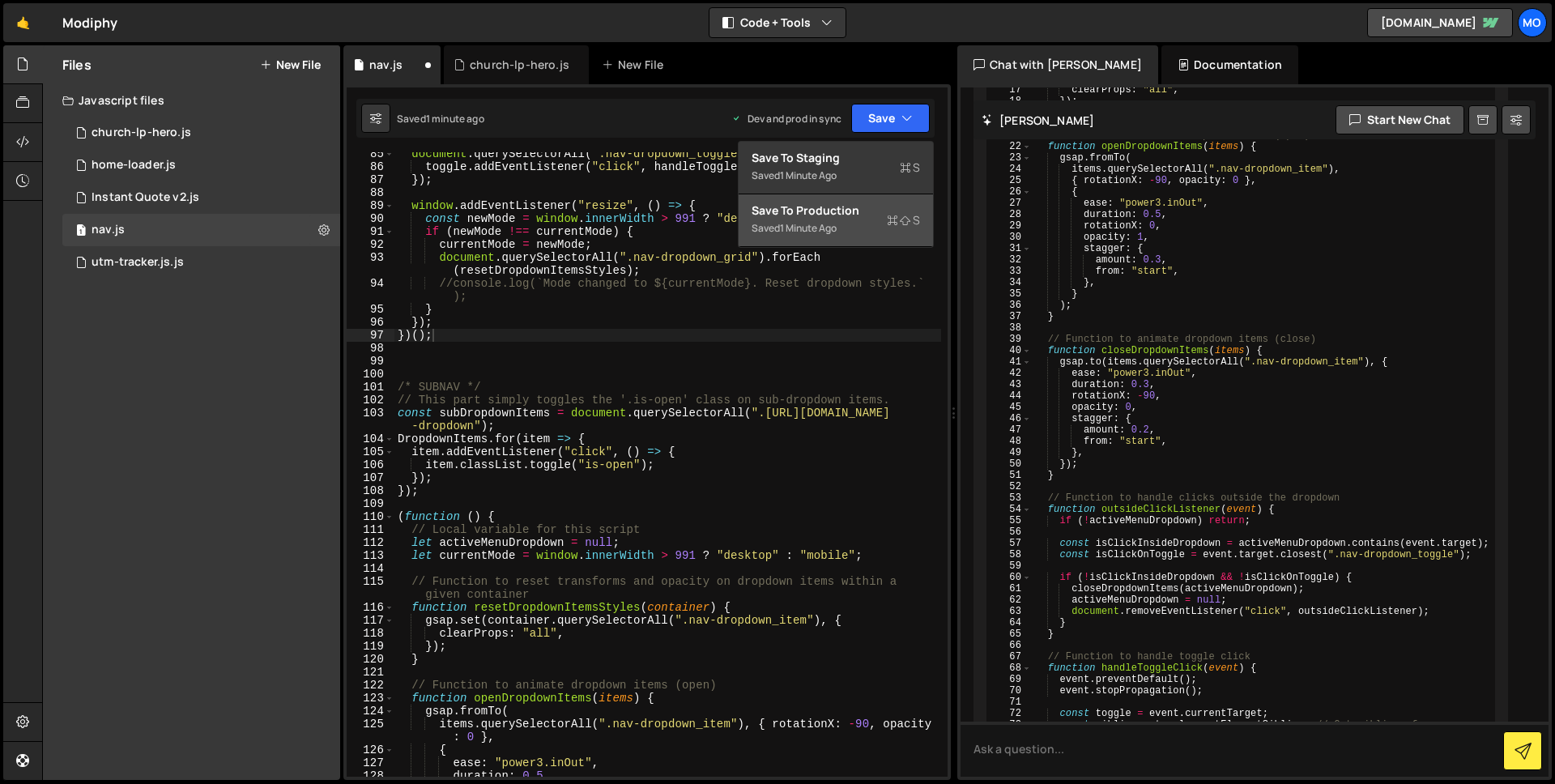
click at [837, 223] on div "1 minute ago" at bounding box center [808, 228] width 56 height 14
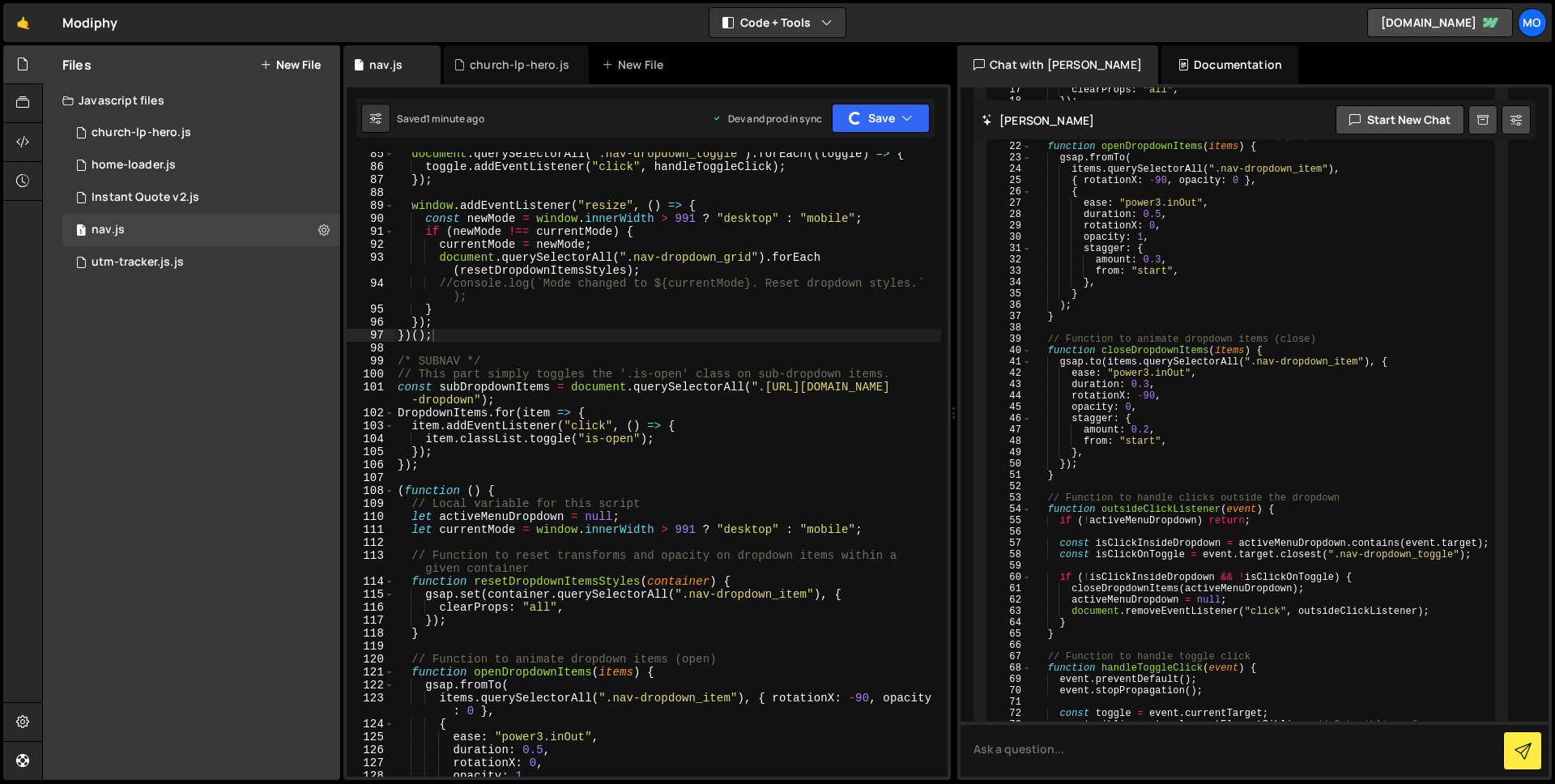
click at [603, 478] on div "document . querySelectorAll ( ".nav-dropdown_toggle" ) . forEach (( toggle ) =>…" at bounding box center [667, 472] width 546 height 650
